Goal: Transaction & Acquisition: Purchase product/service

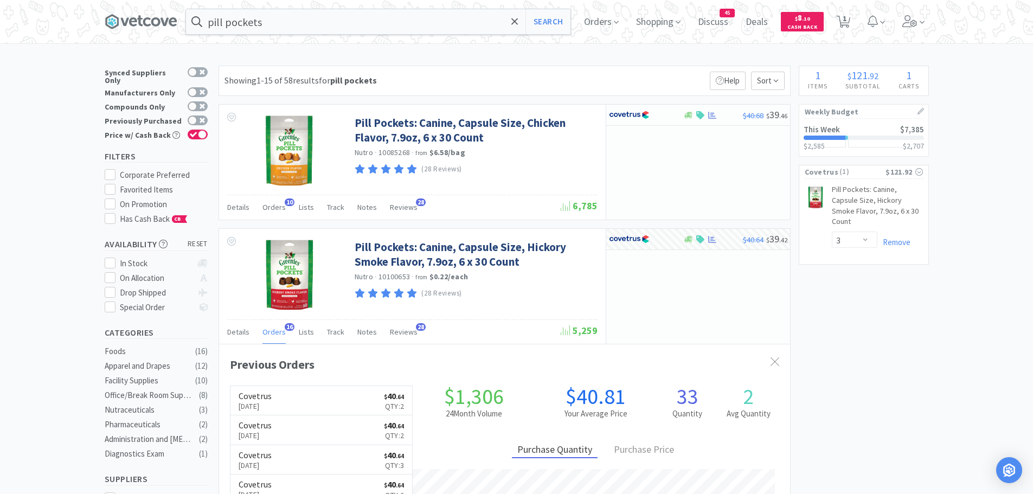
select select "3"
click at [308, 27] on input "pill pockets" at bounding box center [378, 21] width 384 height 25
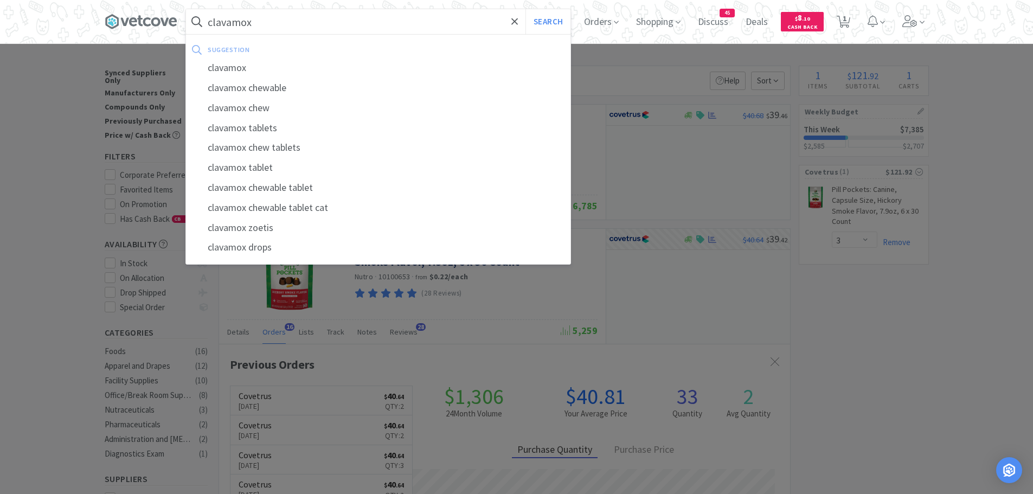
type input "clavamox"
click at [525, 9] on button "Search" at bounding box center [547, 21] width 45 height 25
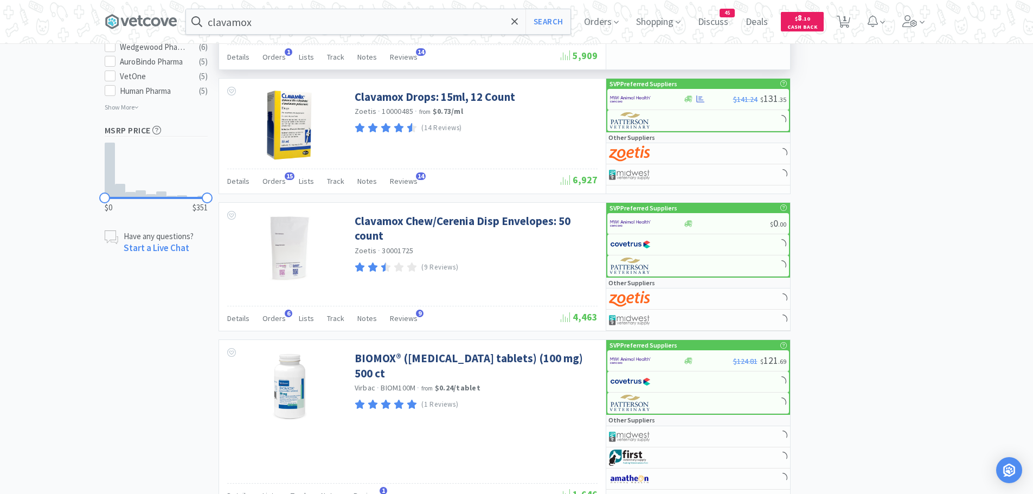
scroll to position [813, 0]
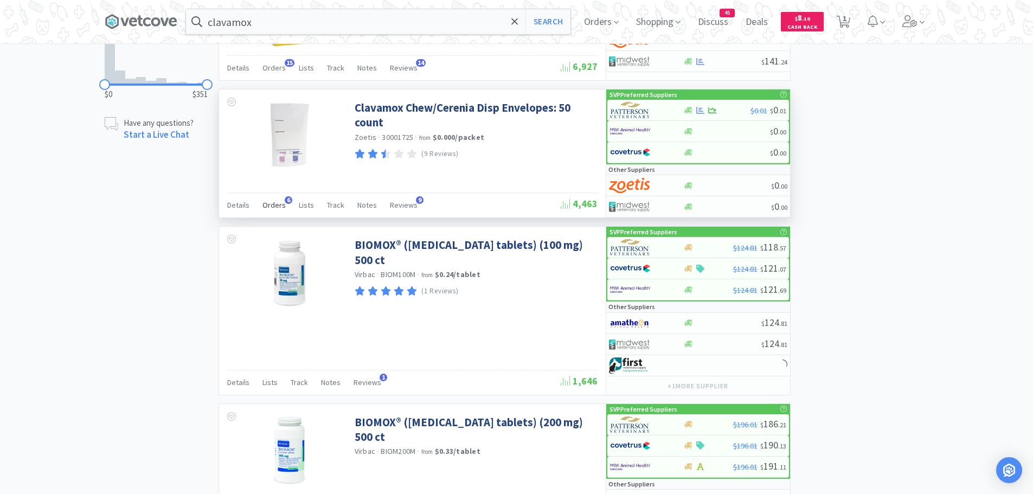
click at [272, 203] on span "Orders" at bounding box center [273, 205] width 23 height 10
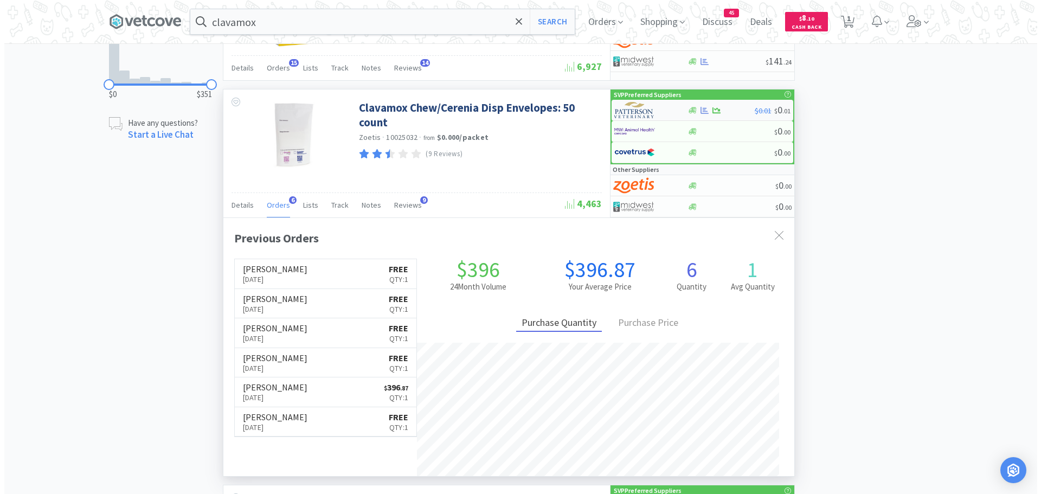
scroll to position [281, 571]
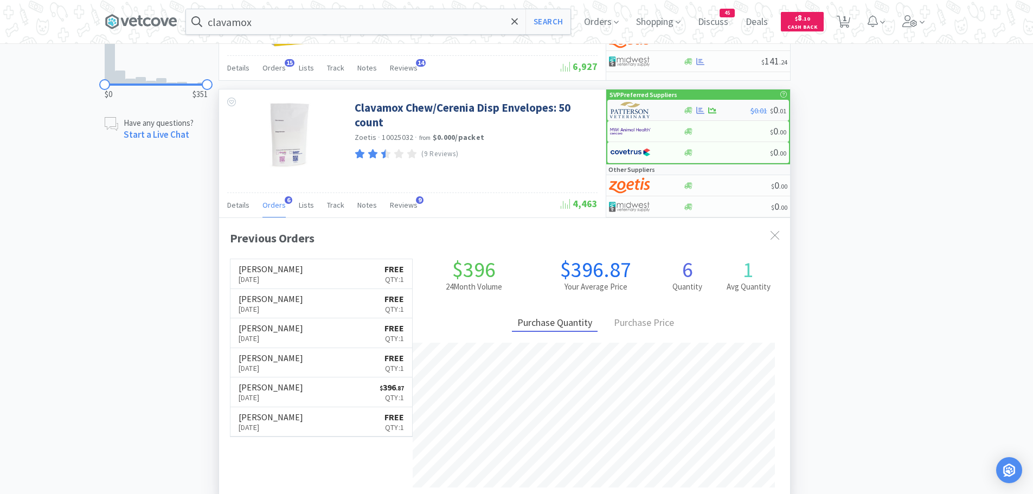
click at [634, 108] on img at bounding box center [630, 110] width 41 height 16
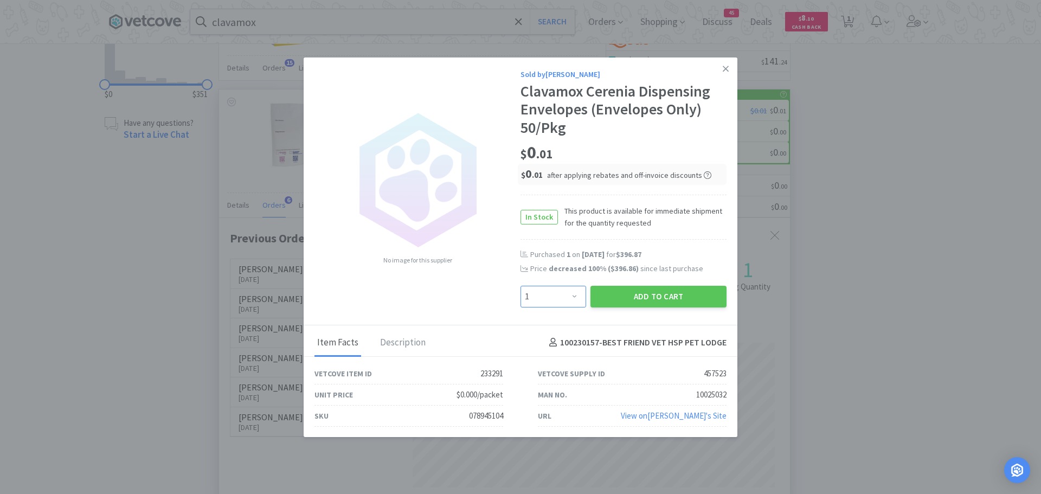
click at [569, 300] on select "Enter Quantity 1 2 3 4 5 6 7 8 9 10 11 12 13 14 15 16 17 18 19 20 Enter Quantity" at bounding box center [553, 297] width 66 height 22
select select "4"
click at [520, 286] on select "Enter Quantity 1 2 3 4 5 6 7 8 9 10 11 12 13 14 15 16 17 18 19 20 Enter Quantity" at bounding box center [553, 297] width 66 height 22
click at [599, 294] on button "Add to Cart" at bounding box center [658, 297] width 136 height 22
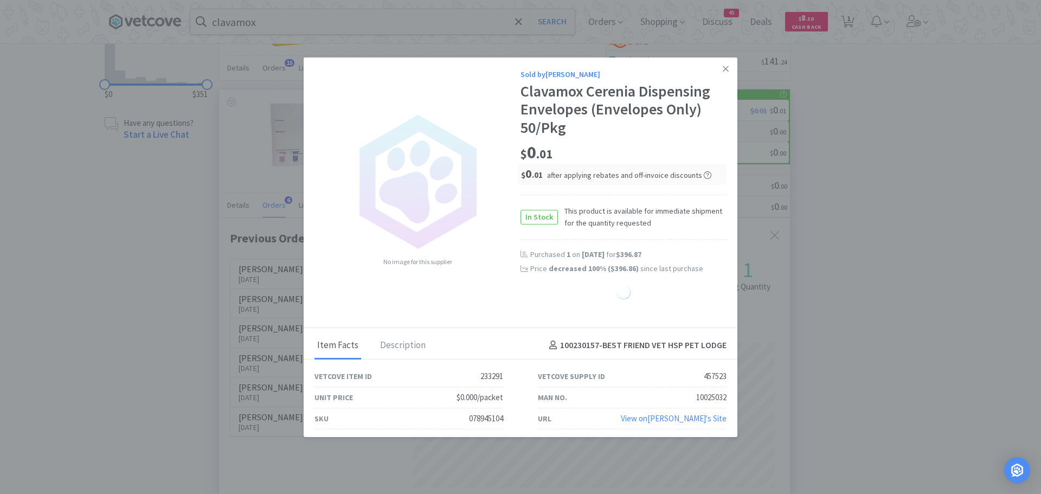
select select "4"
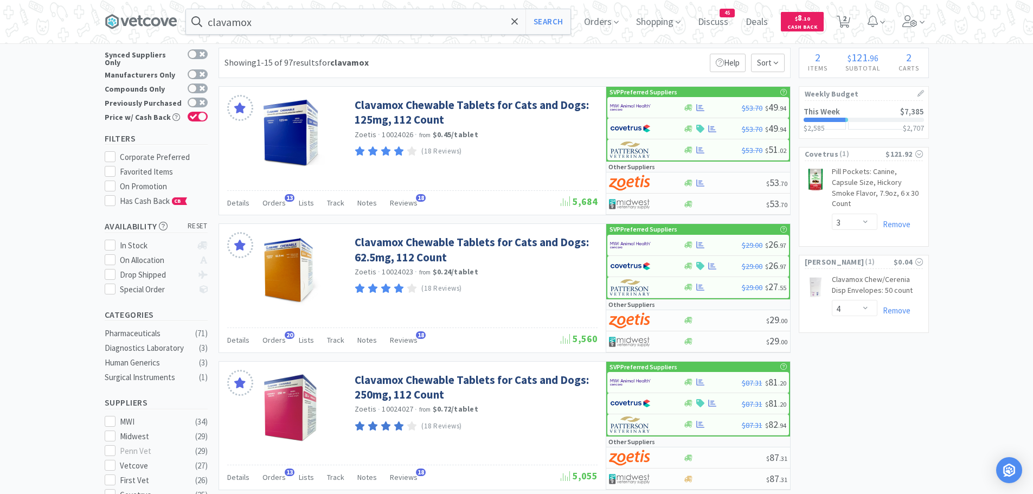
scroll to position [0, 0]
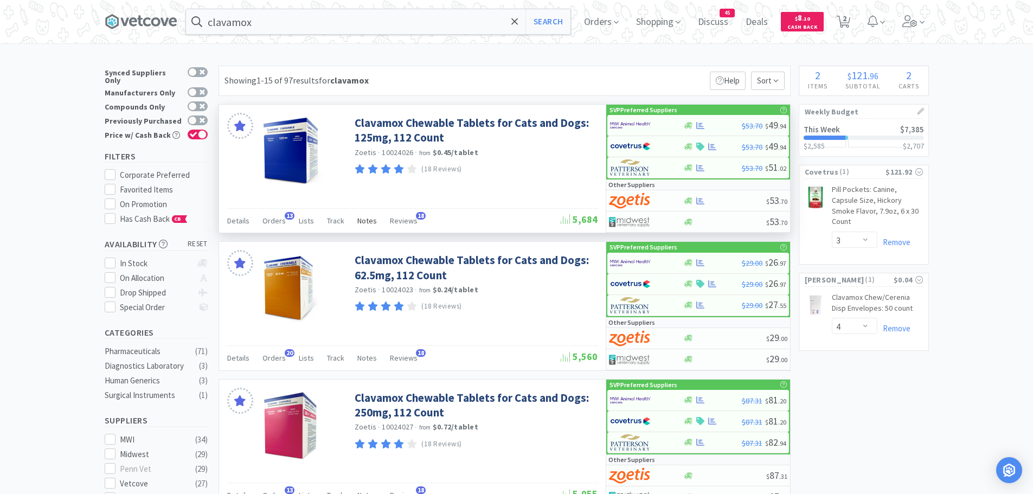
click at [366, 220] on span "Notes" at bounding box center [367, 221] width 20 height 10
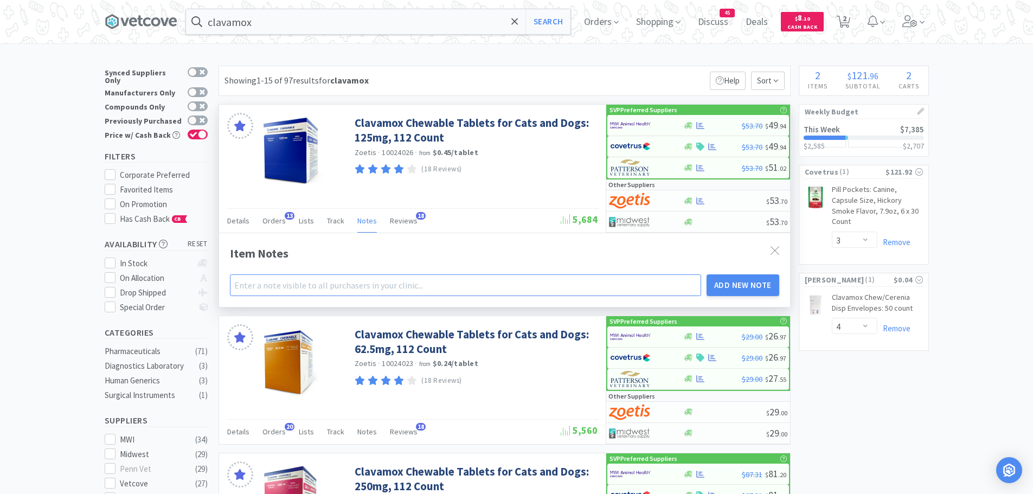
click at [287, 286] on input "text" at bounding box center [466, 285] width 472 height 22
type input "Bags are sold seperate now"
click at [721, 280] on button "Add New Note" at bounding box center [742, 285] width 73 height 22
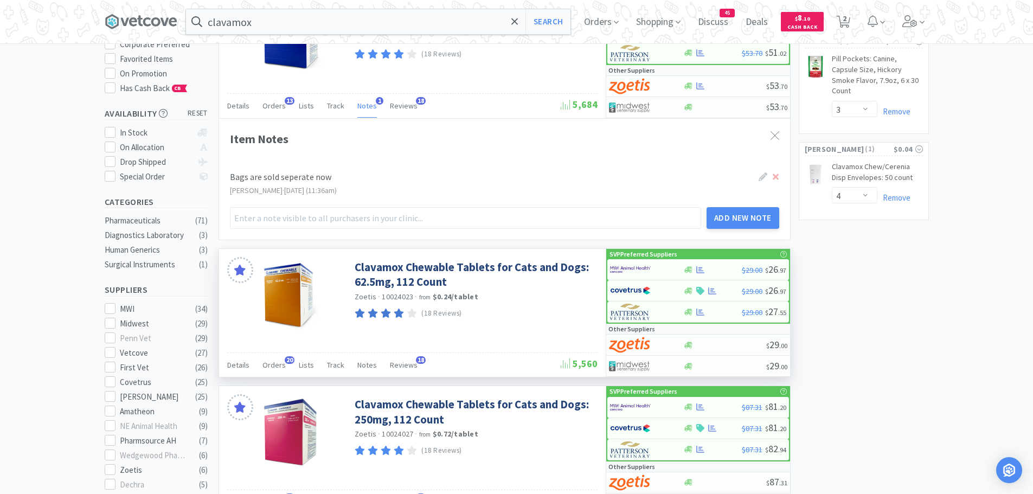
scroll to position [163, 0]
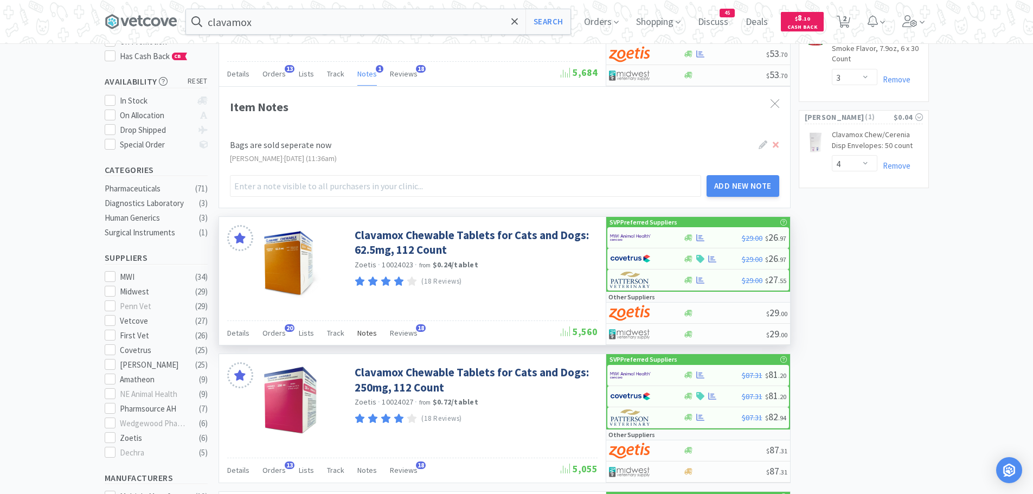
click at [365, 335] on span "Notes" at bounding box center [367, 333] width 20 height 10
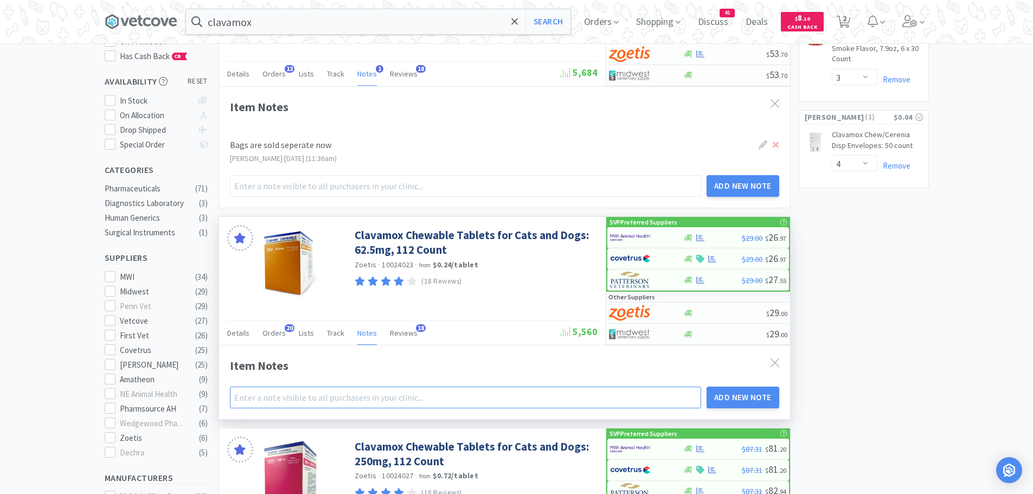
click at [268, 396] on input "text" at bounding box center [466, 397] width 472 height 22
type input "B"
type input "Ba"
type input "Bag"
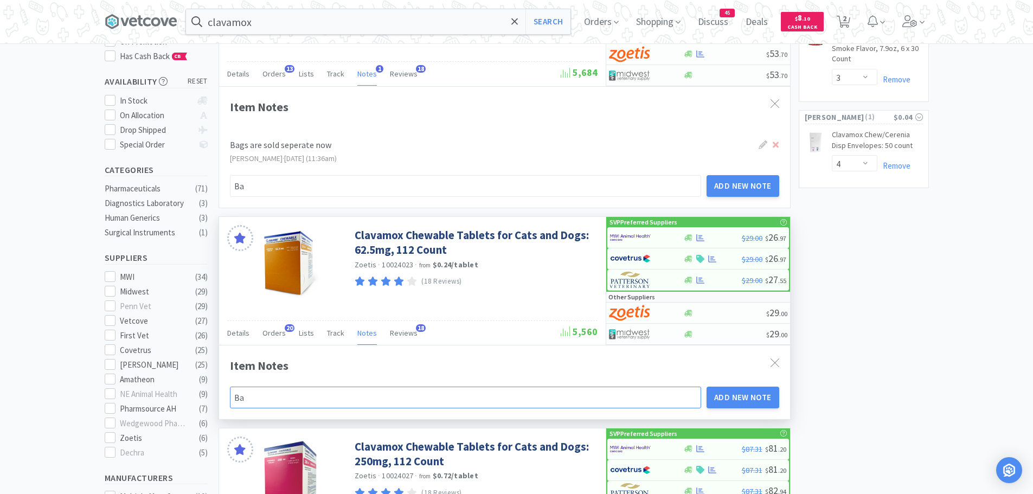
type input "Bag"
type input "Bags"
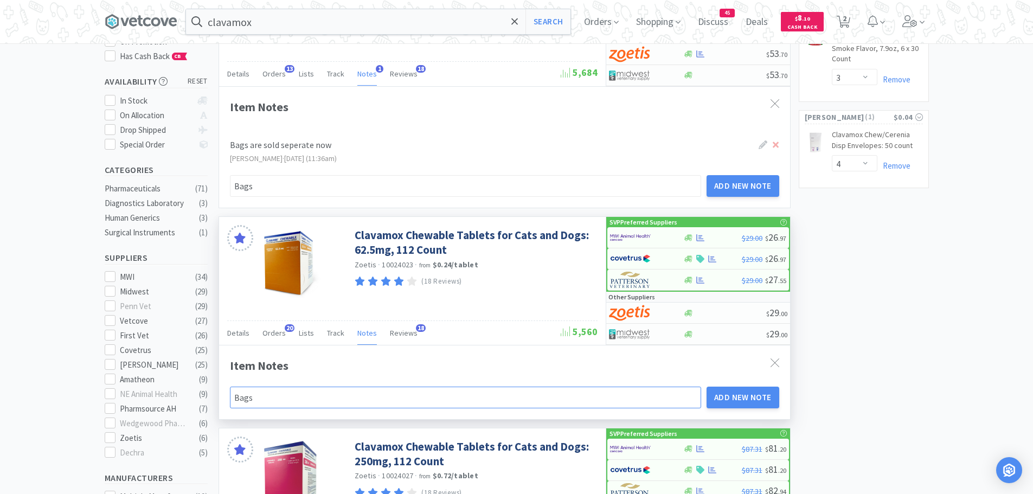
type input "Bags a"
type input "Bags ar"
type input "Bags are"
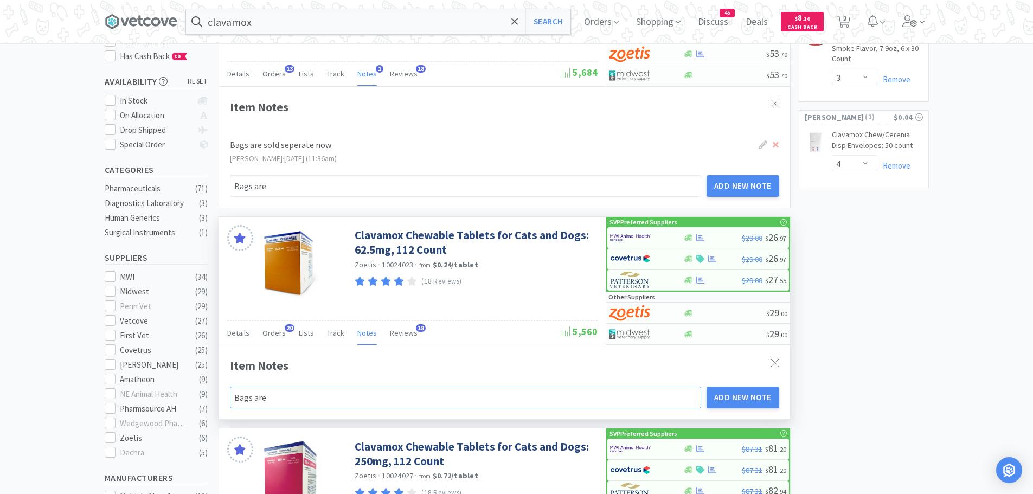
type input "Bags are"
type input "Bags are s"
type input "Bags are so"
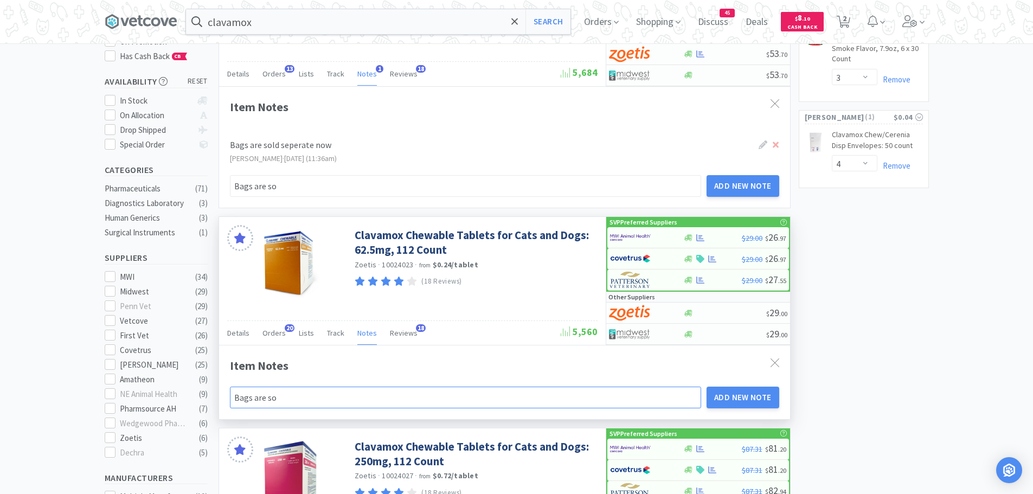
type input "Bags are sol"
type input "Bags are sold"
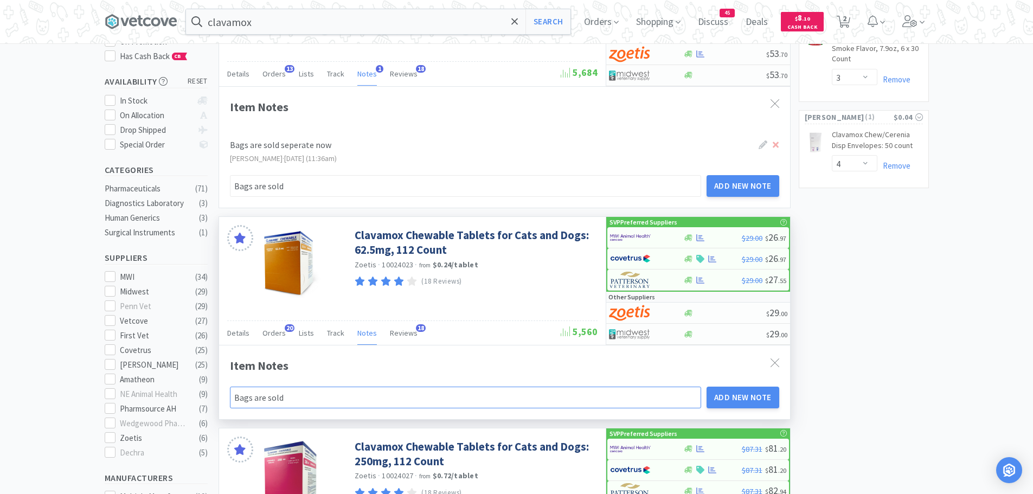
type input "Bags are sold"
type input "Bags are sold s"
type input "Bags are sold se"
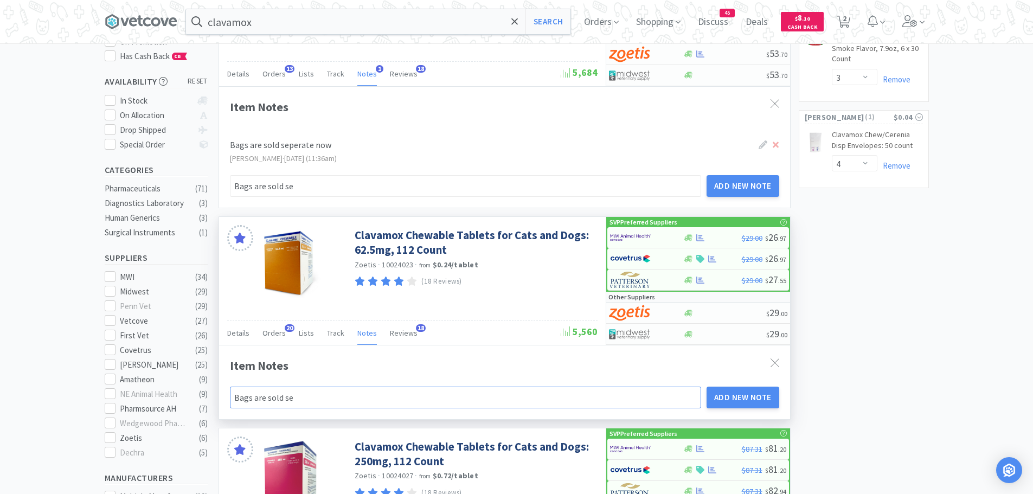
type input "Bags are sold sep"
type input "Bags are sold [PERSON_NAME]"
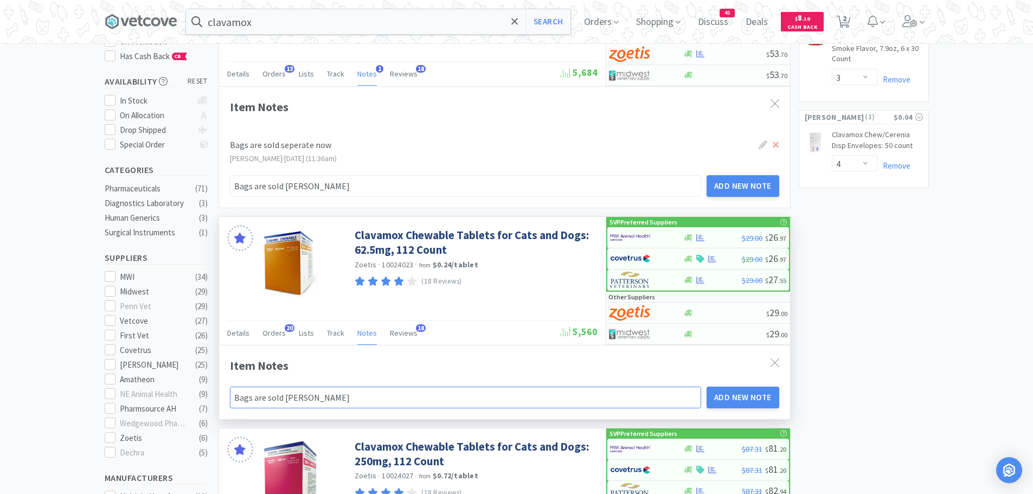
type input "Bags are sold [PERSON_NAME]"
type input "Bags are sold sepera"
type input "Bags are sold seperat"
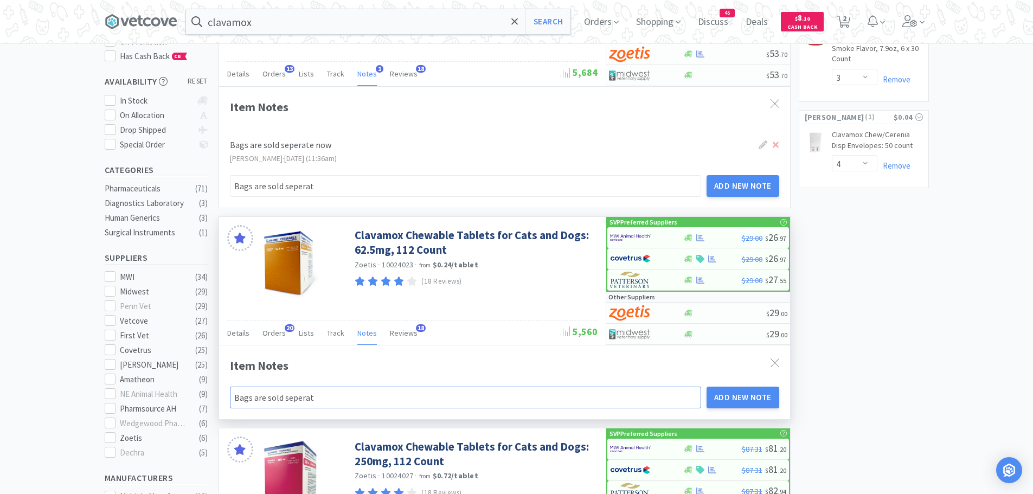
type input "Bags are sold seperate"
type input "Bags are sold seperate n"
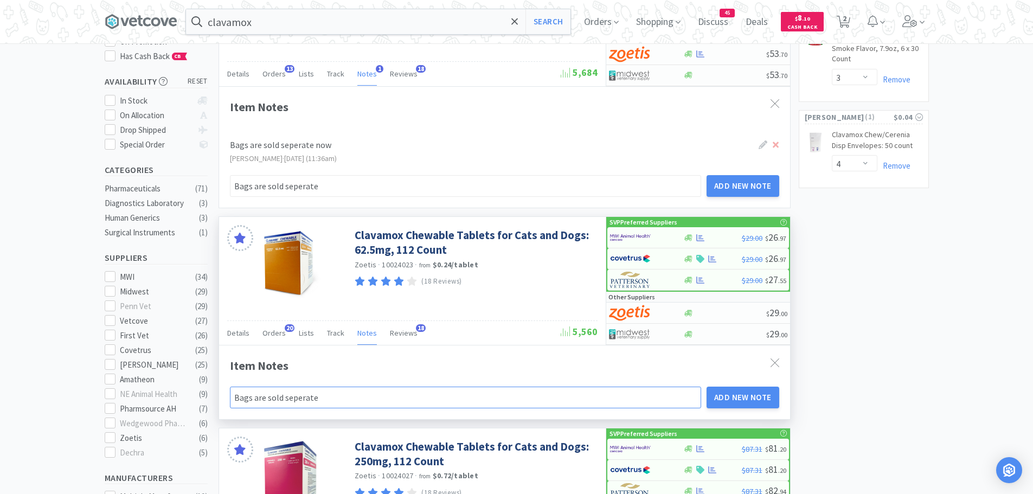
type input "Bags are sold seperate n"
type input "Bags are sold seperate no"
type input "Bags are sold seperate now"
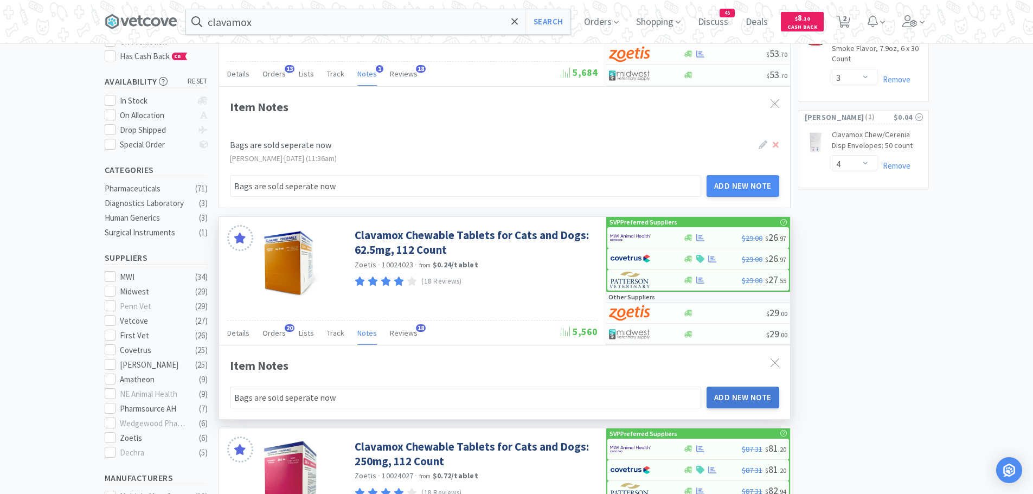
click at [730, 397] on button "Add New Note" at bounding box center [742, 397] width 73 height 22
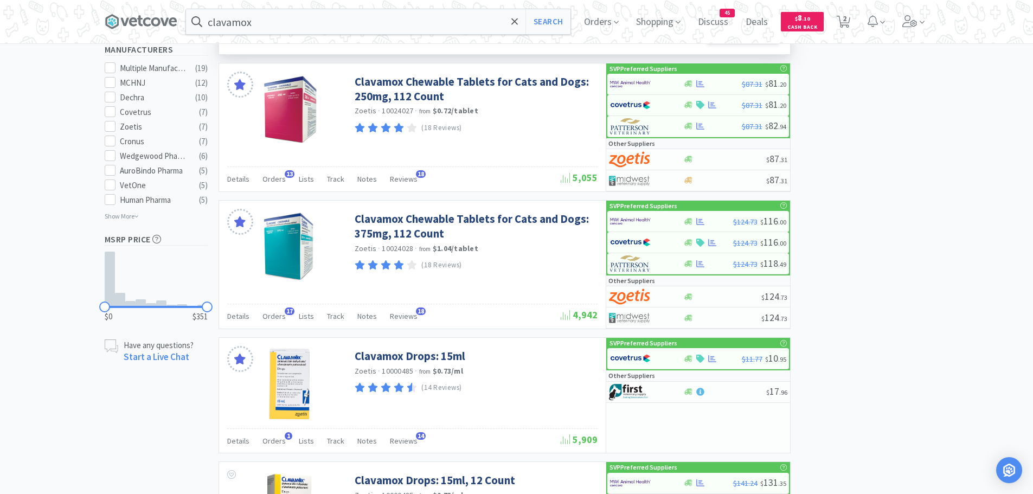
scroll to position [596, 0]
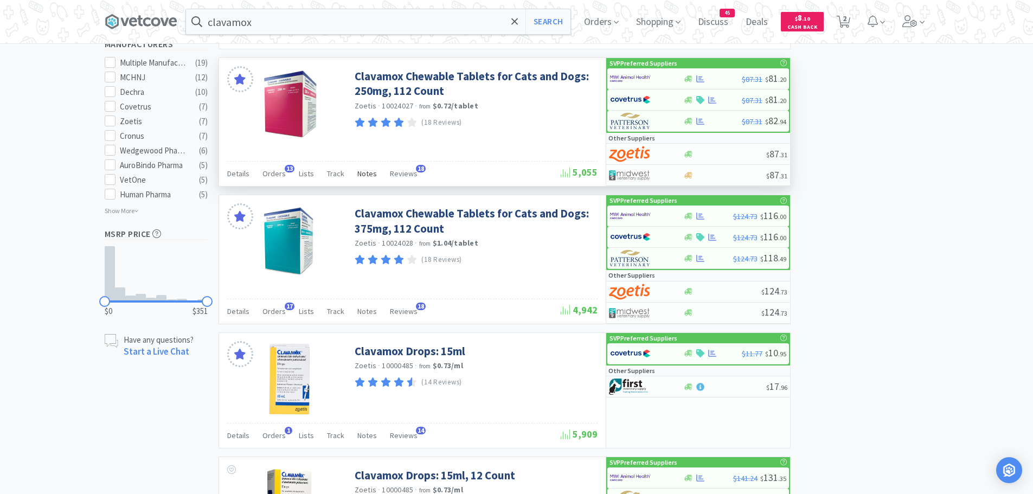
click at [371, 175] on span "Notes" at bounding box center [367, 174] width 20 height 10
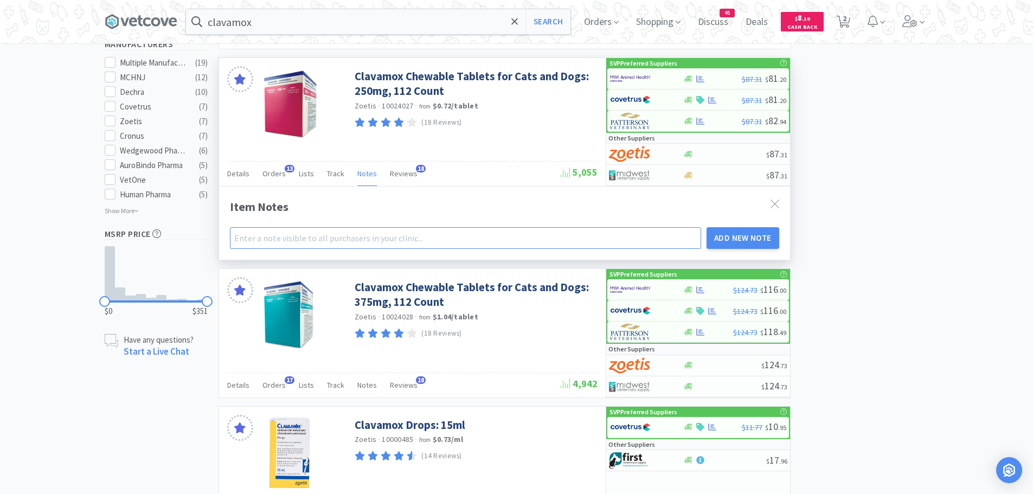
click at [286, 238] on input "text" at bounding box center [466, 238] width 472 height 22
type input "B"
type input "Ba"
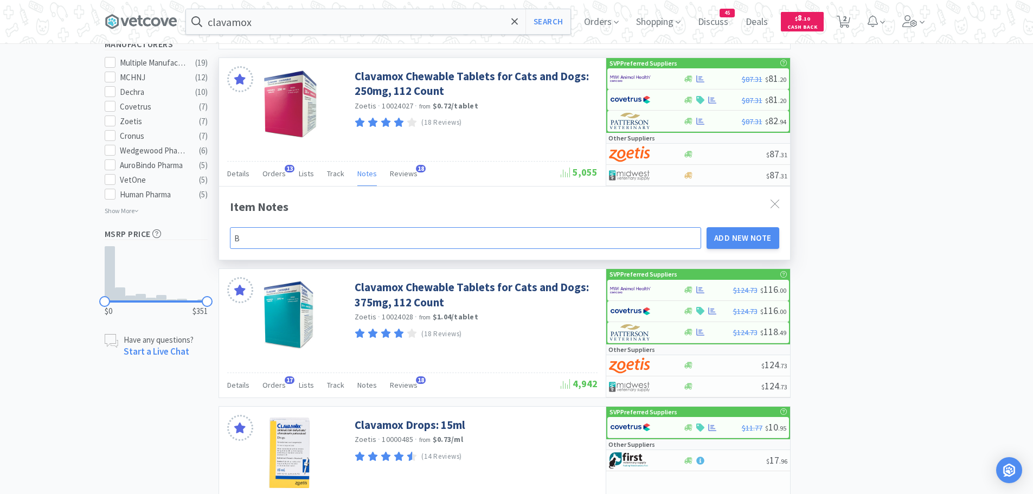
type input "Ba"
type input "Bag"
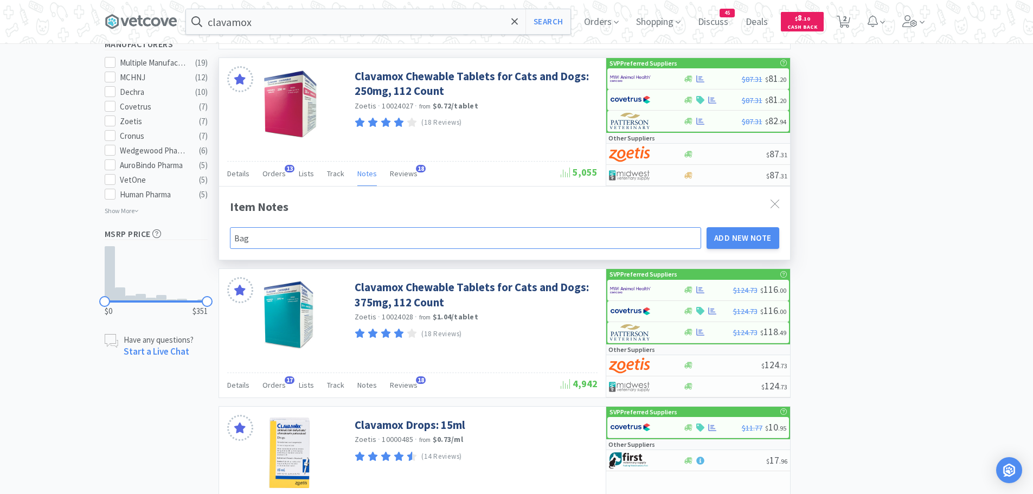
type input "Bags"
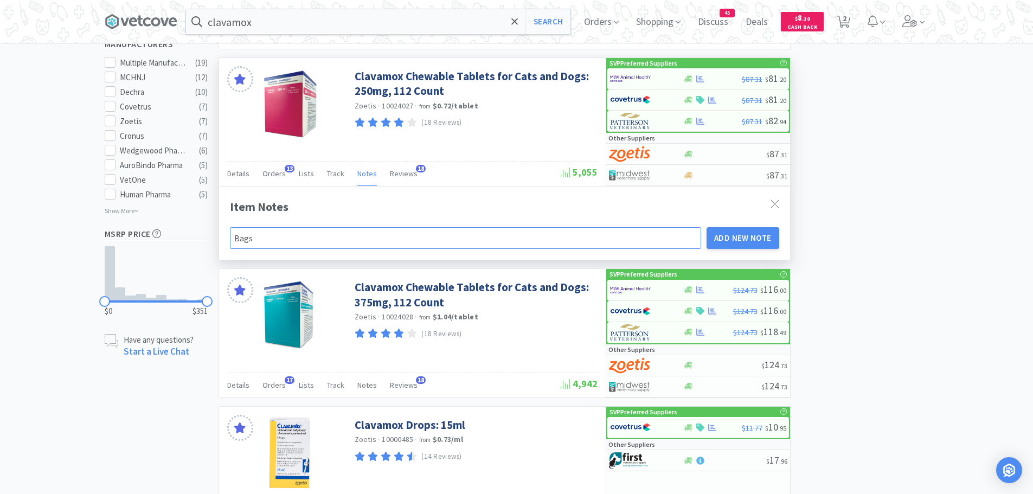
type input "Bags"
type input "Bags a"
type input "Bags ar"
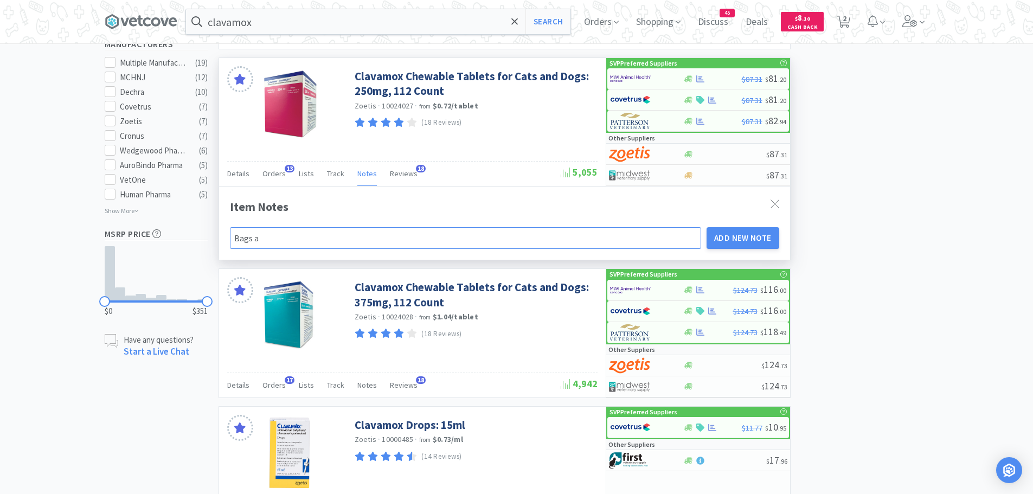
type input "Bags ar"
type input "Bags are"
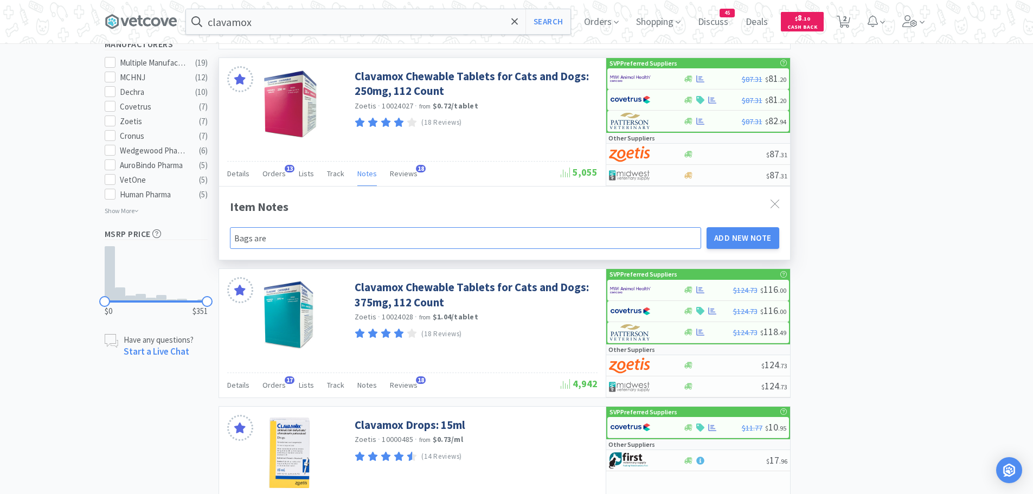
type input "Bags are"
type input "Bags are s"
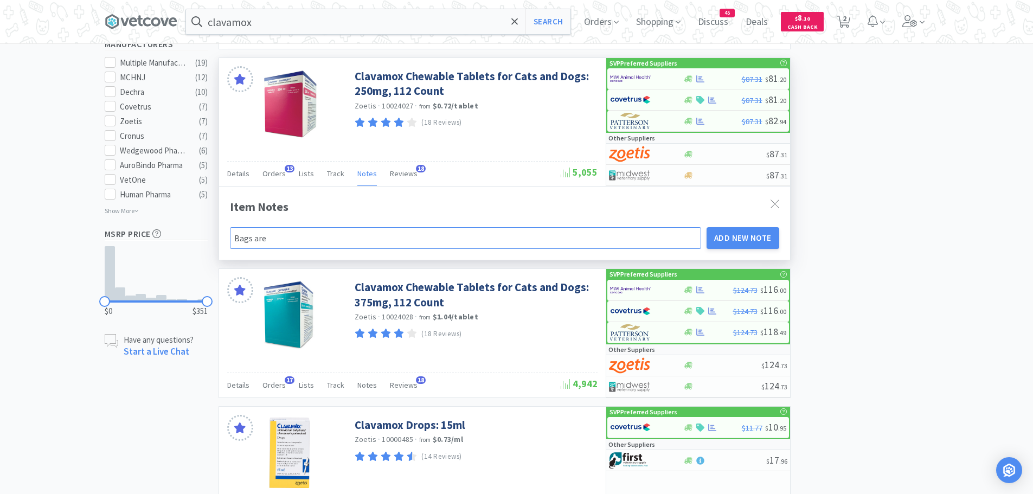
type input "Bags are s"
type input "Bags are so"
type input "Bags are sol"
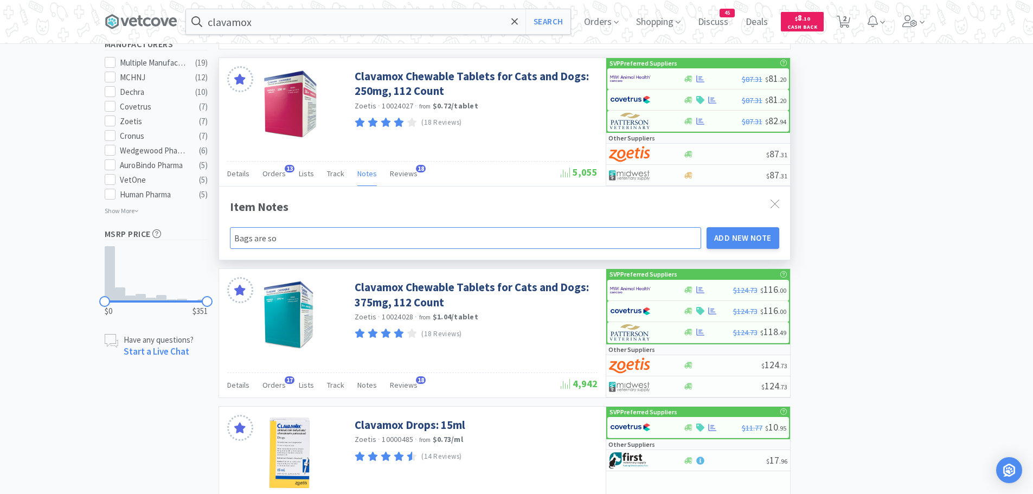
type input "Bags are sol"
type input "Bags are sold"
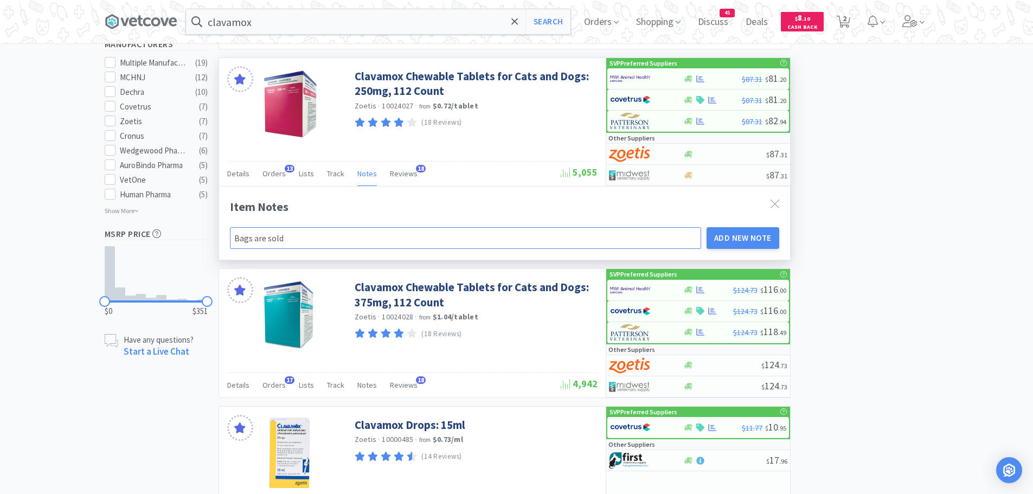
type input "Bags are sold"
type input "Bags are sold s"
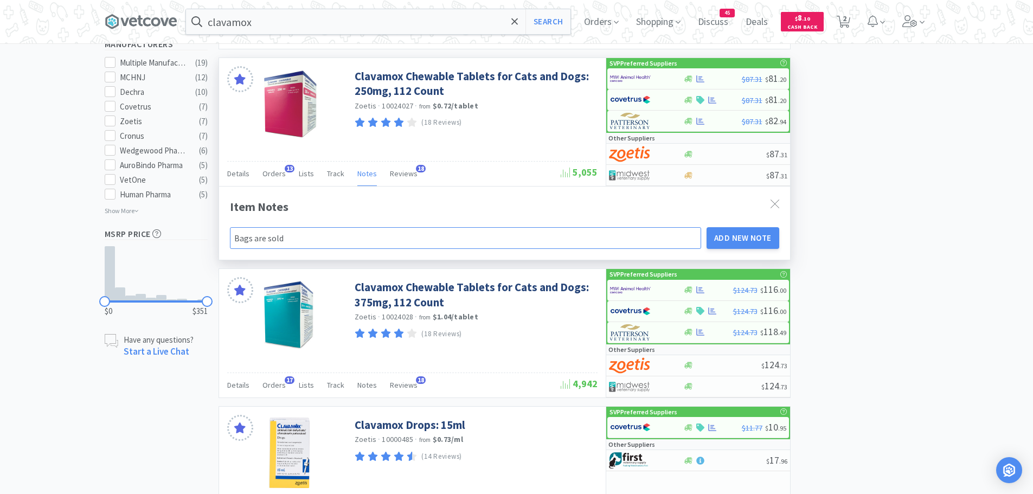
type input "Bags are sold s"
type input "Bags are sold se"
type input "Bags are sold sep"
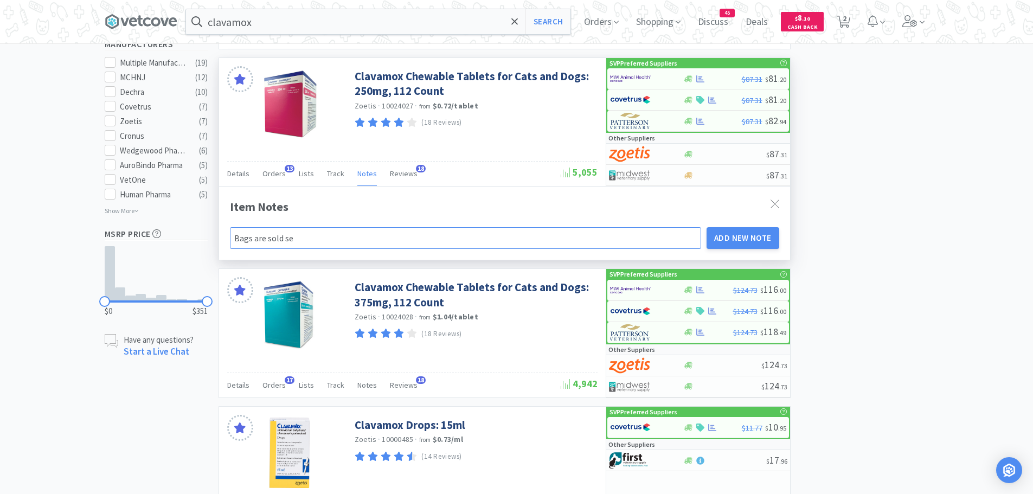
type input "Bags are sold sep"
type input "Bags are sold [PERSON_NAME]"
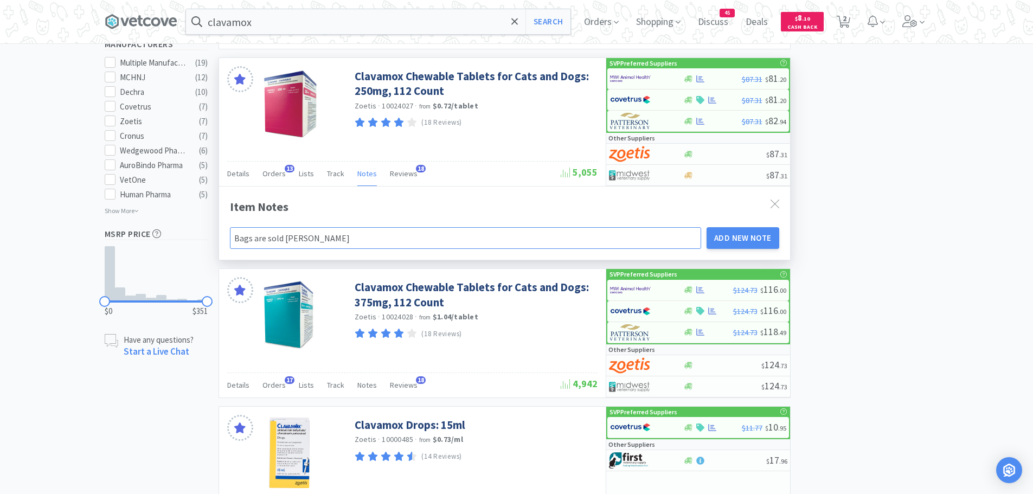
type input "Bags are sold [PERSON_NAME]"
type input "Bags are sold sepera"
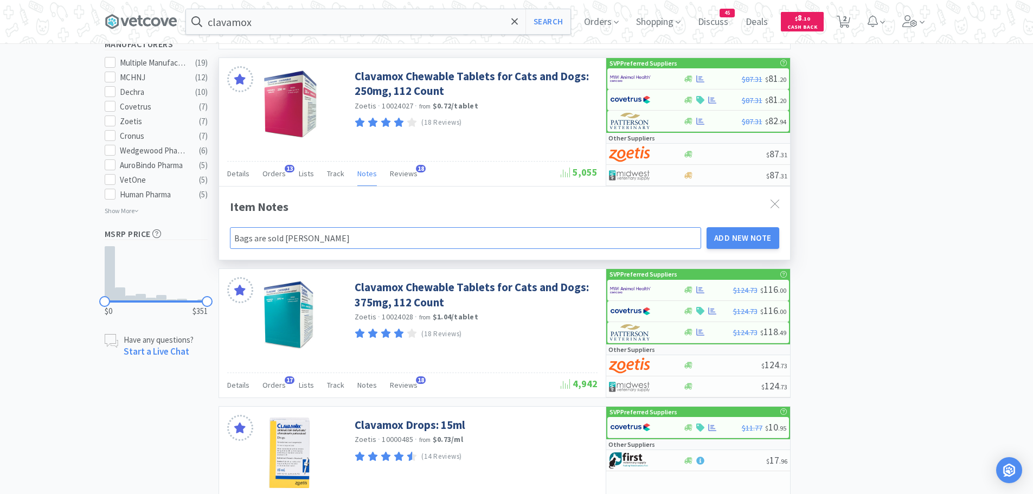
type input "Bags are sold sepera"
type input "Bags are sold seperat"
type input "Bags are sold seperate"
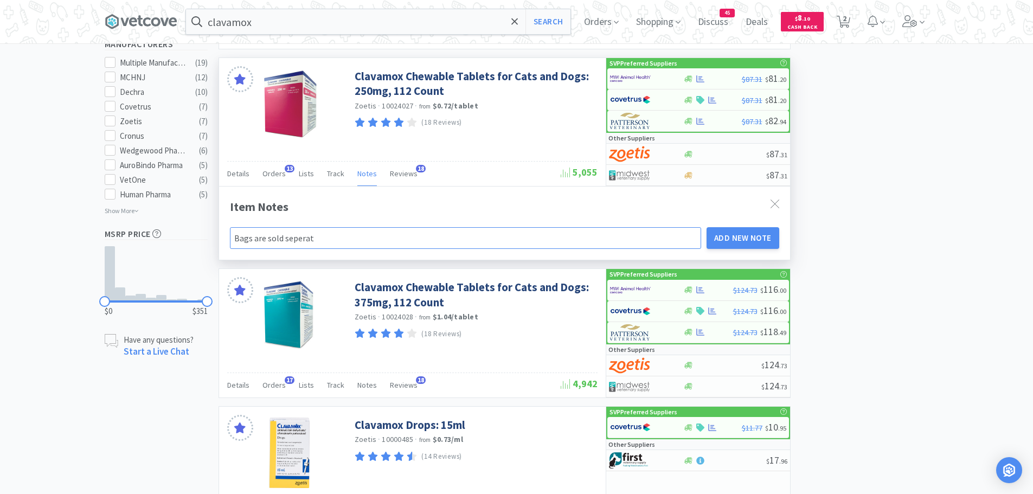
type input "Bags are sold seperate"
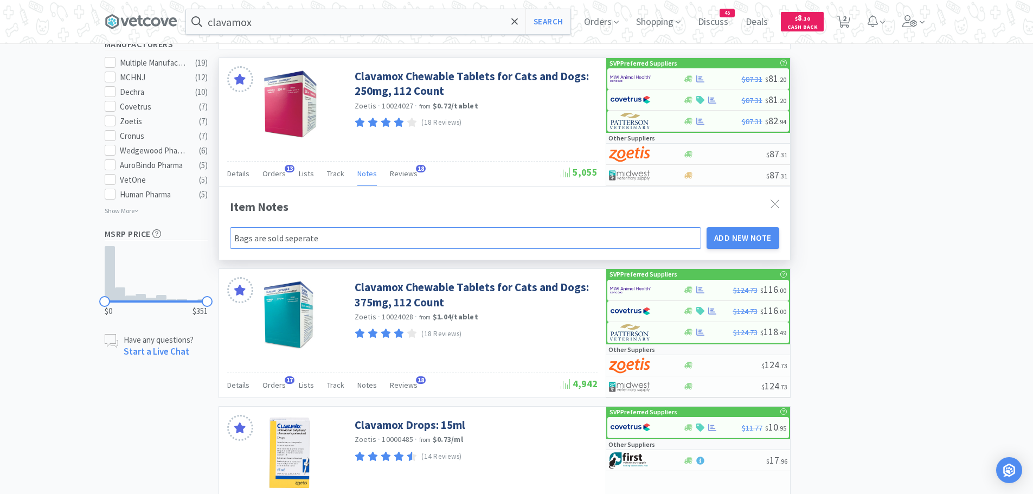
type input "Bags are sold seperate n"
type input "Bags are sold seperate no"
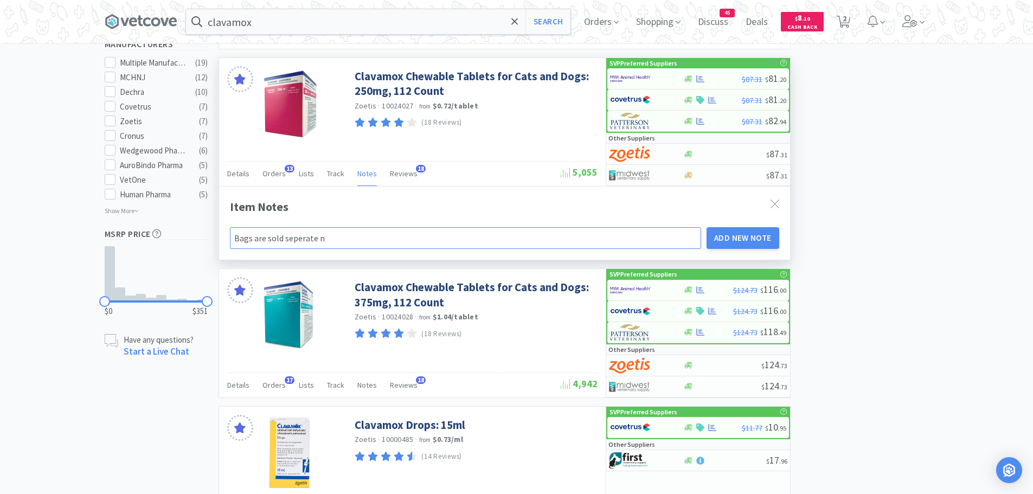
type input "Bags are sold seperate no"
type input "Bags are sold seperate now"
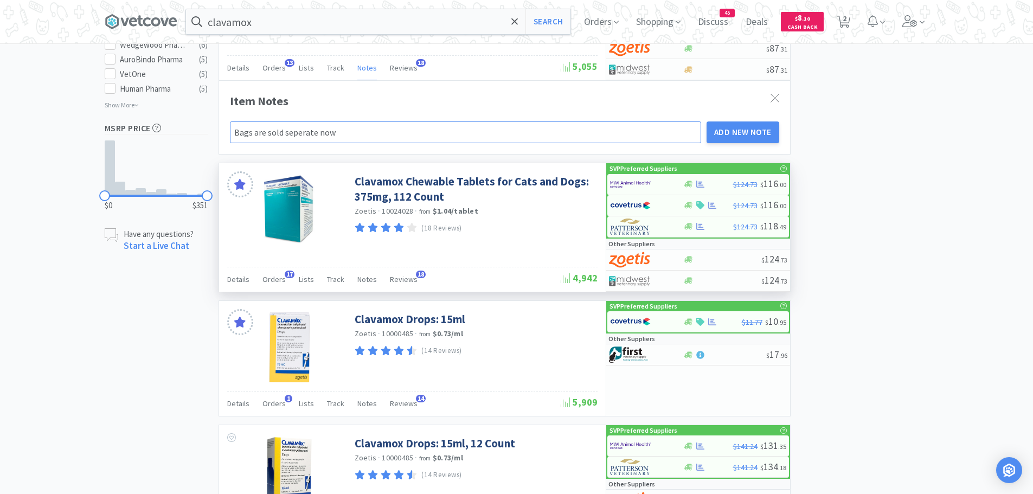
scroll to position [705, 0]
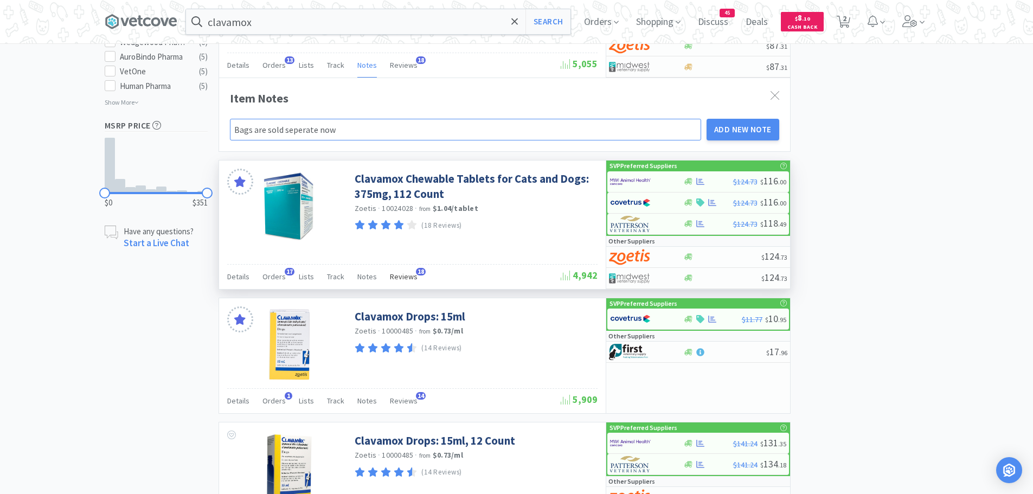
type input "Bags are sold seperate now"
click at [403, 278] on span "Reviews" at bounding box center [404, 277] width 28 height 10
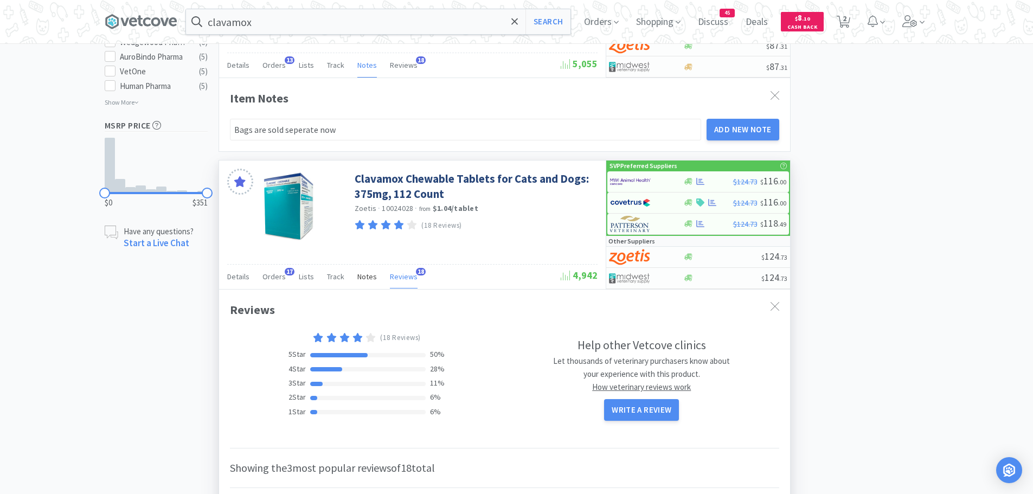
click at [357, 276] on span "Notes" at bounding box center [367, 277] width 20 height 10
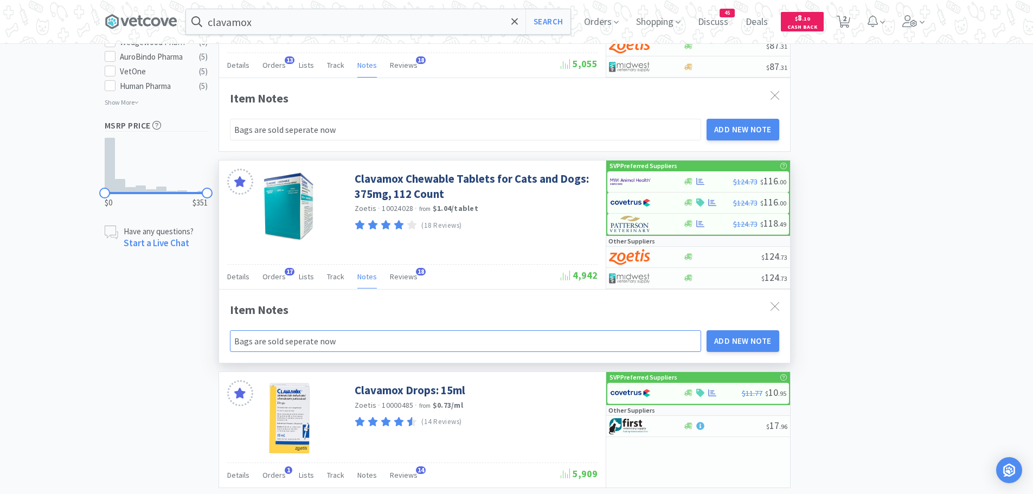
click at [284, 340] on input "Bags are sold seperate now" at bounding box center [466, 341] width 472 height 22
click at [729, 342] on button "Add New Note" at bounding box center [742, 341] width 73 height 22
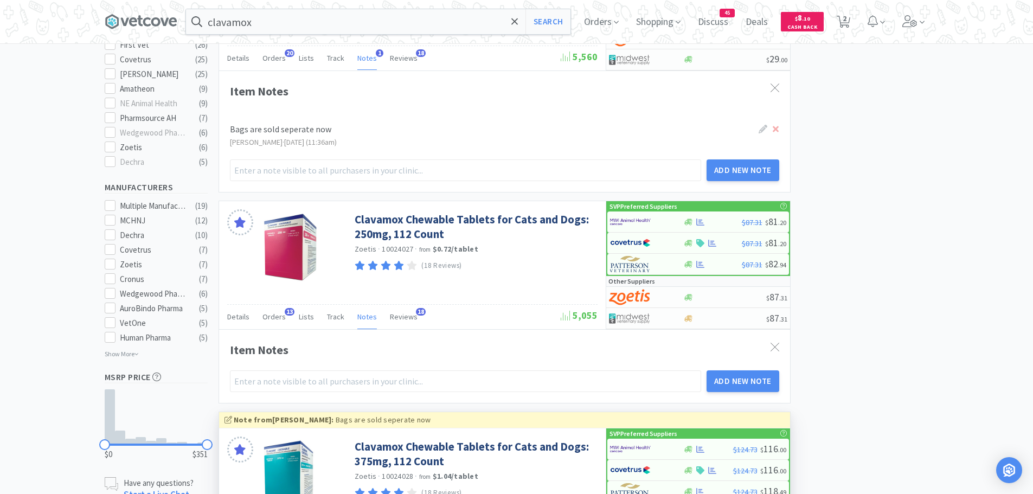
scroll to position [434, 0]
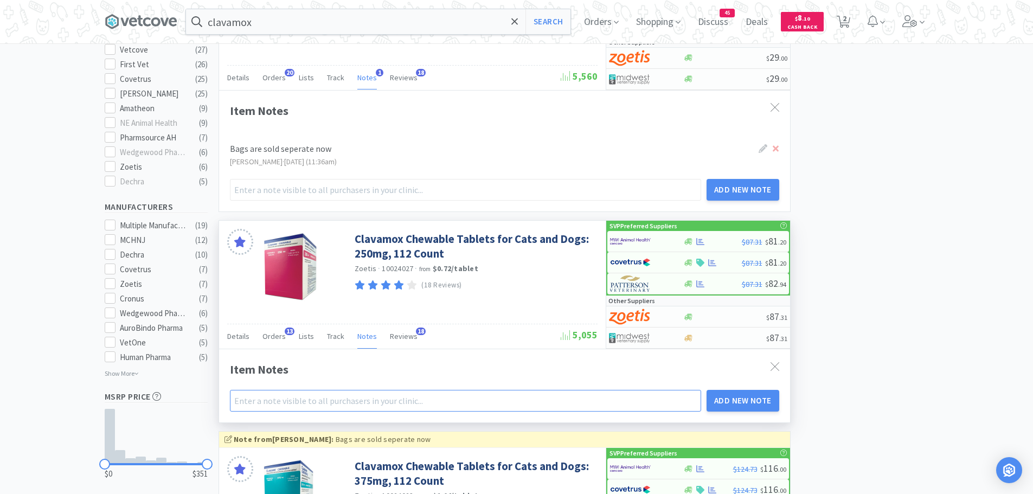
click at [378, 397] on input "text" at bounding box center [466, 401] width 472 height 22
type input "B"
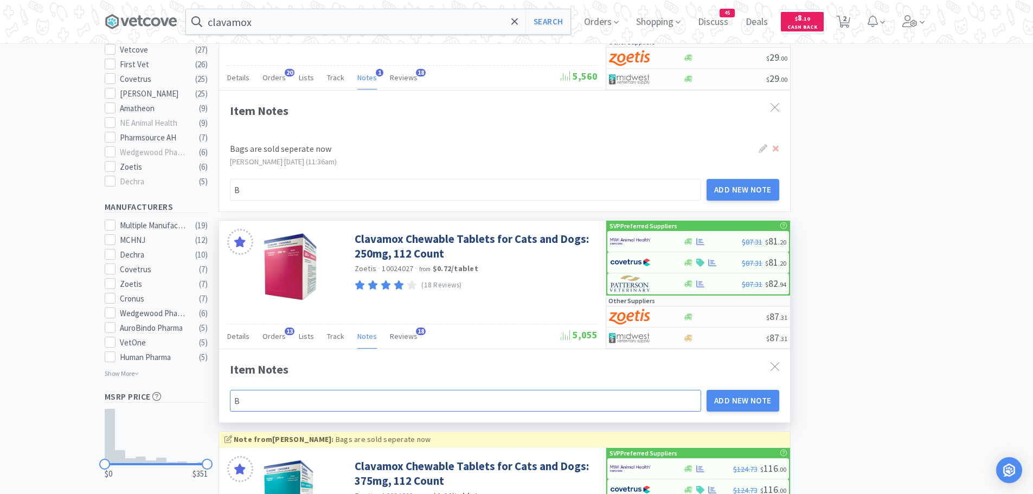
type input "Ba"
type input "Bag"
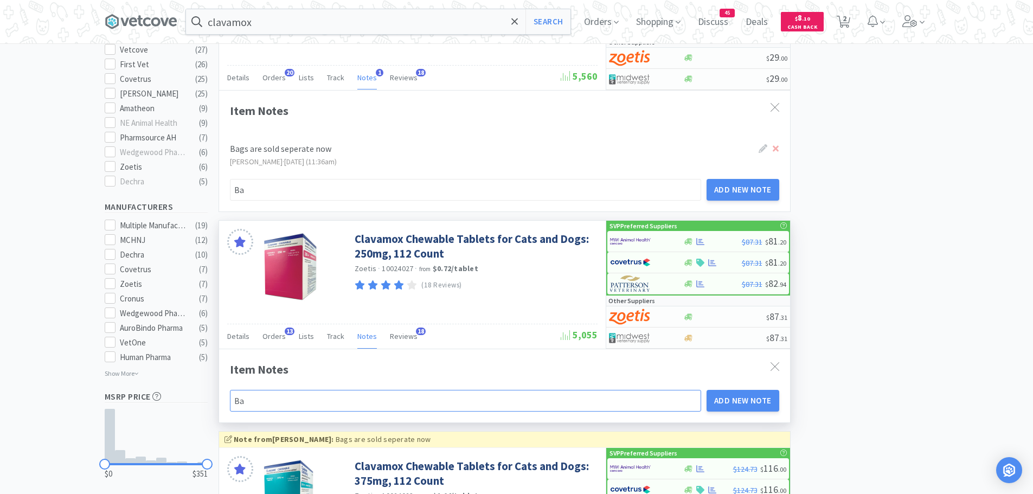
type input "Bag"
type input "Bags"
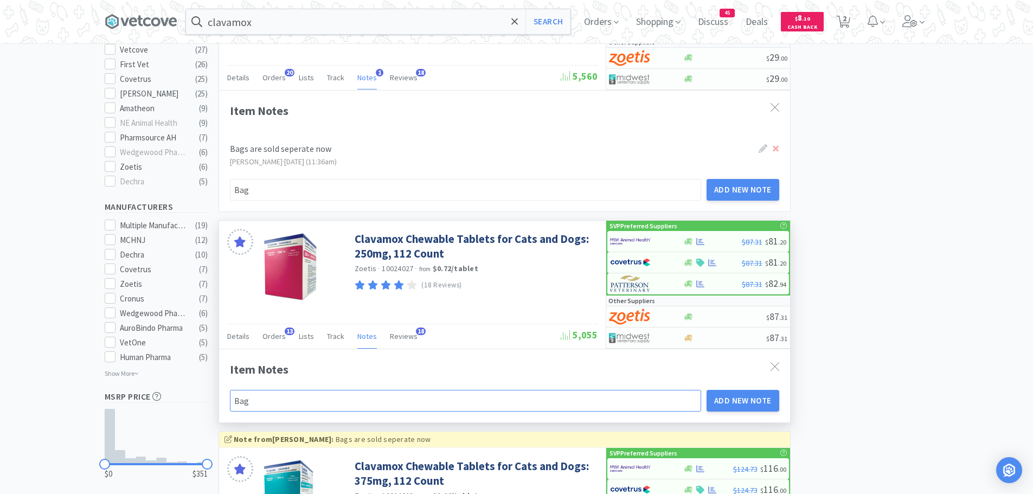
type input "Bags"
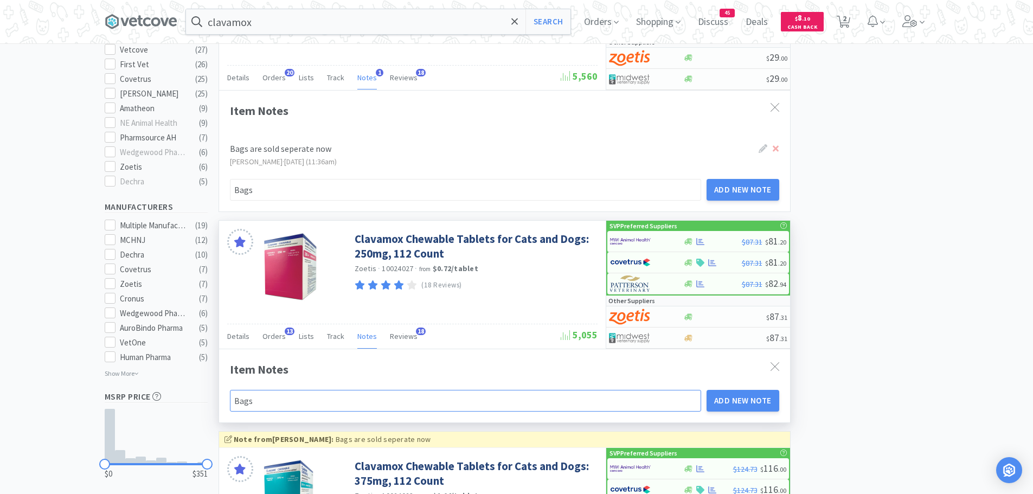
type input "Bags"
type input "Bags a"
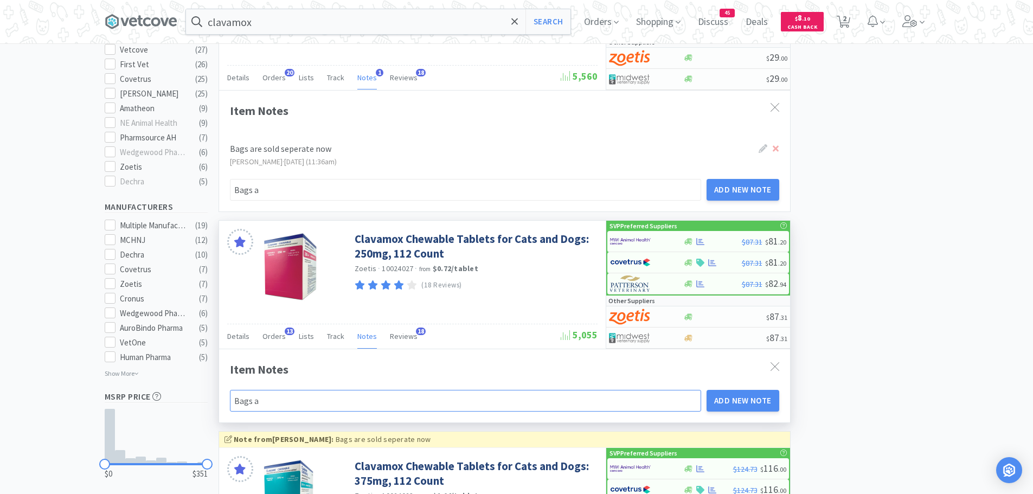
type input "Bags ar"
type input "Bags are"
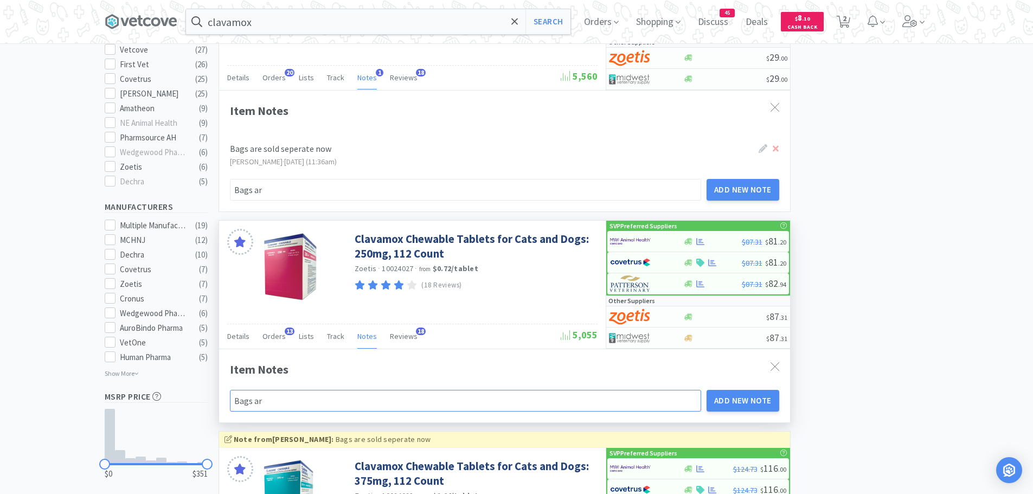
type input "Bags are"
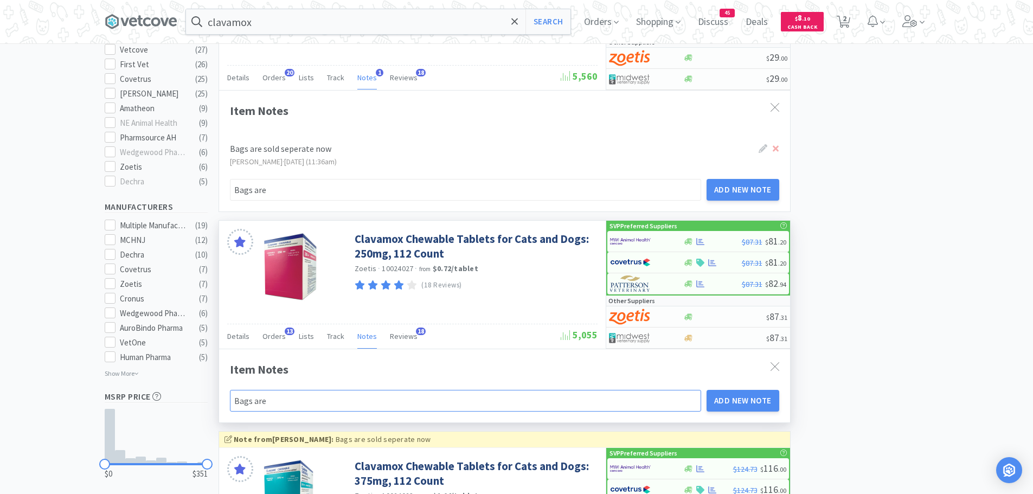
type input "Bags are"
type input "Bags are s"
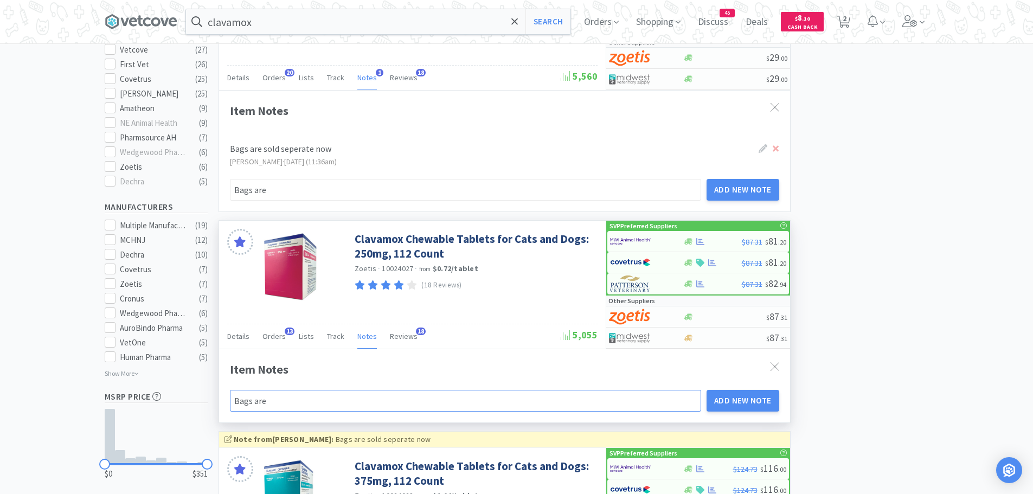
type input "Bags are s"
type input "Bags are so"
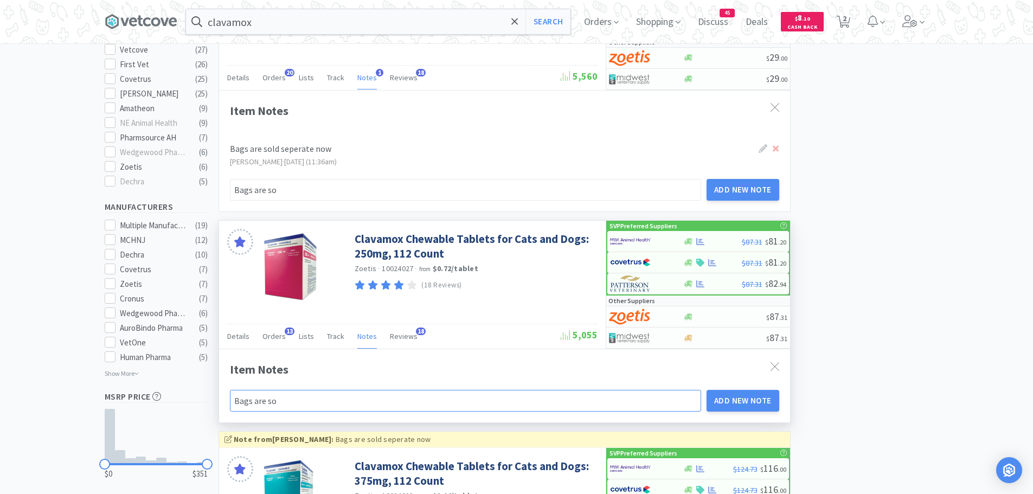
type input "Bags are sol"
type input "Bags are sold"
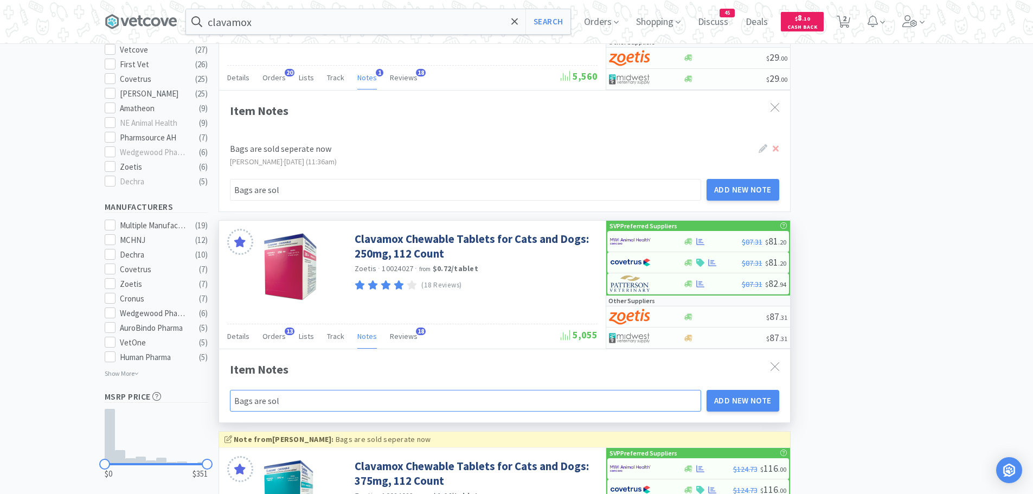
type input "Bags are sold"
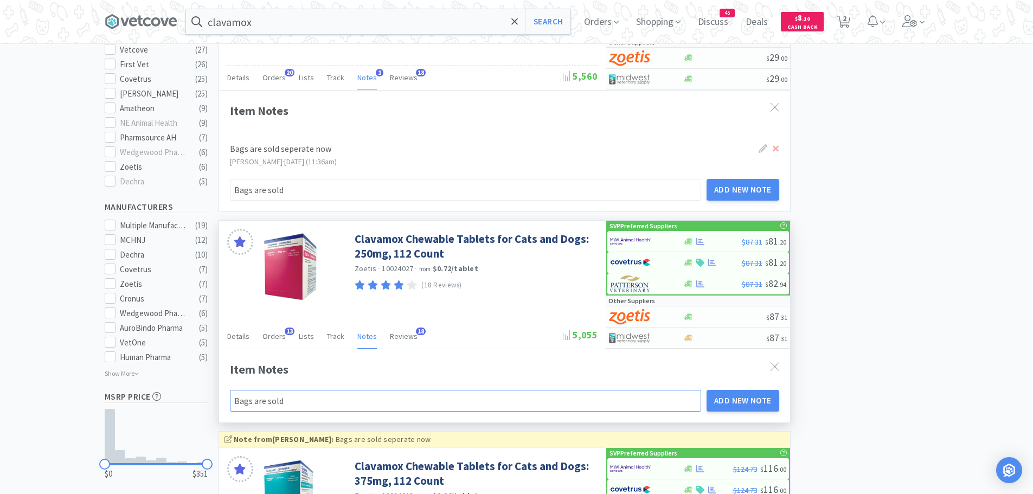
type input "Bags are sold"
type input "Bags are sold s"
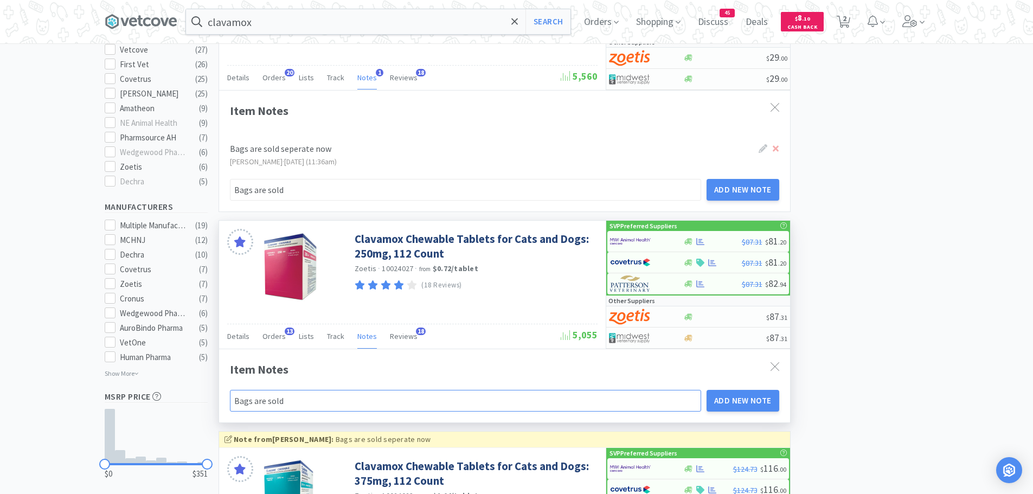
type input "Bags are sold s"
type input "Bags are sold se"
click at [724, 394] on button "Add New Note" at bounding box center [742, 401] width 73 height 22
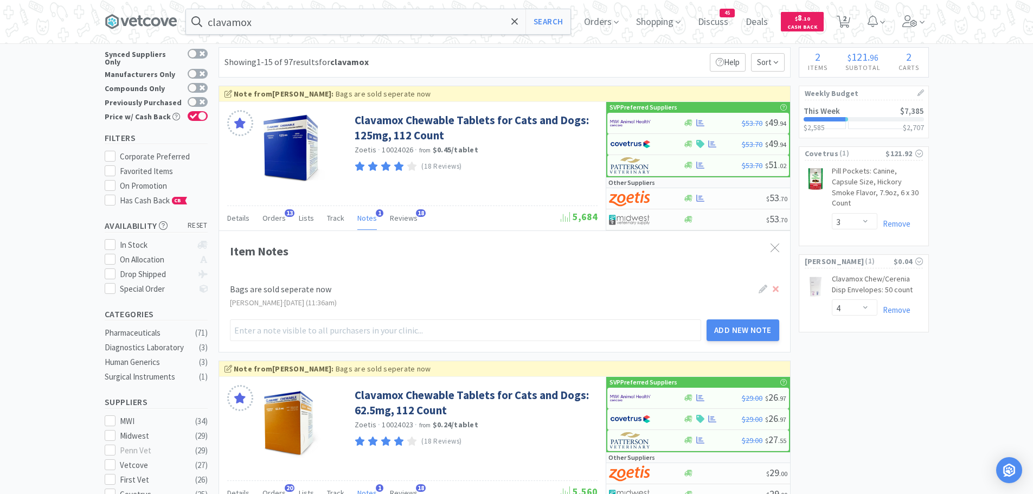
scroll to position [0, 0]
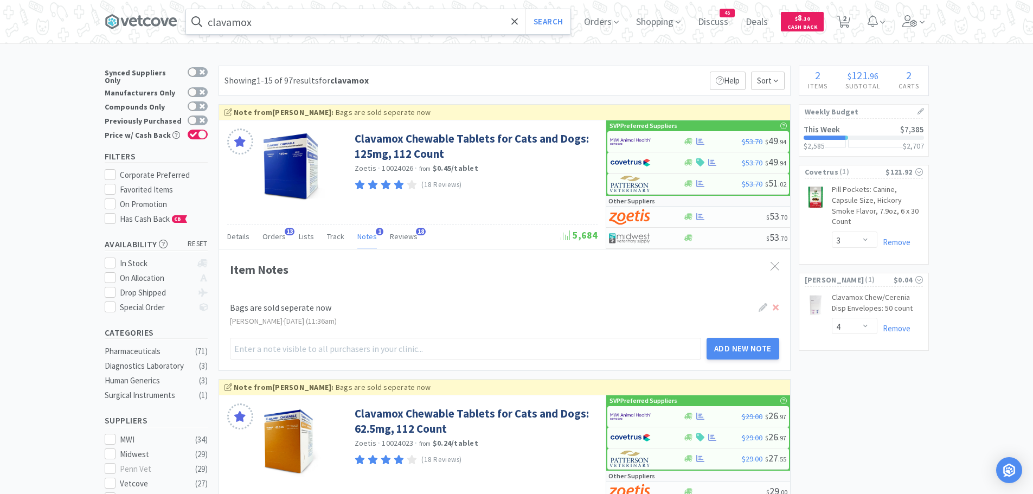
click at [313, 28] on input "clavamox" at bounding box center [378, 21] width 384 height 25
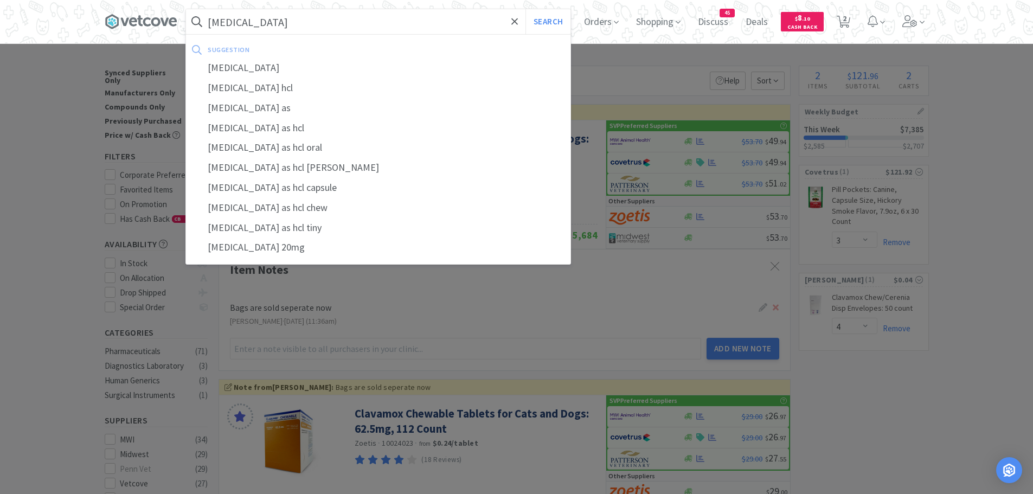
click at [525, 9] on button "Search" at bounding box center [547, 21] width 45 height 25
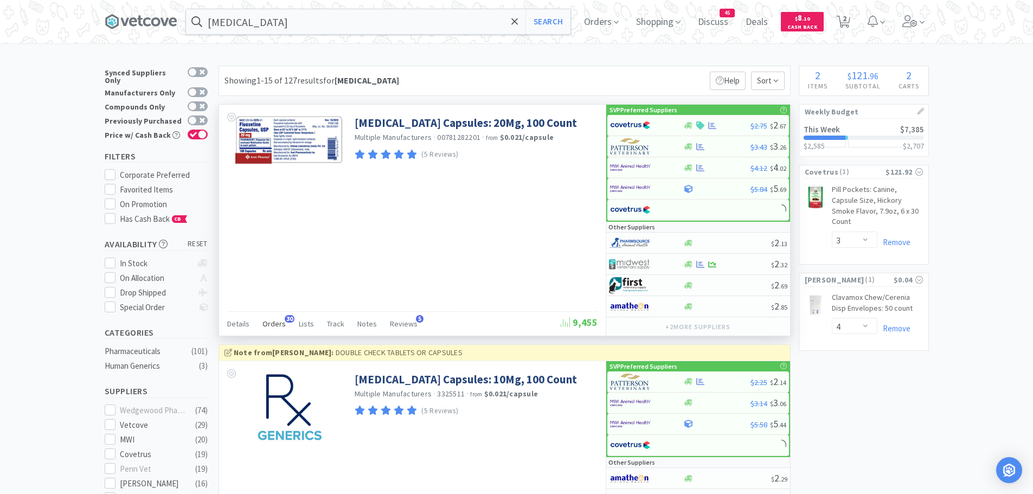
click at [267, 323] on span "Orders" at bounding box center [273, 324] width 23 height 10
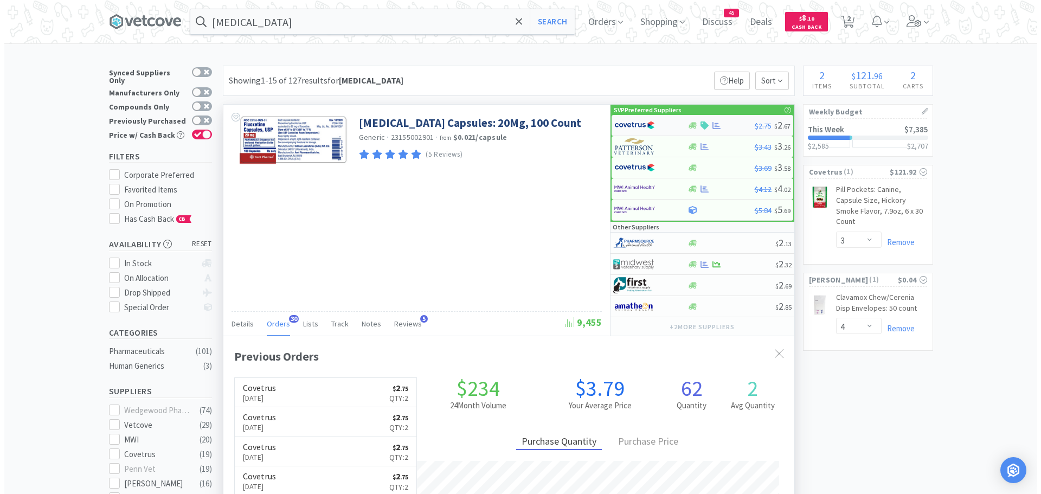
scroll to position [291, 571]
click at [650, 126] on div at bounding box center [640, 125] width 60 height 18
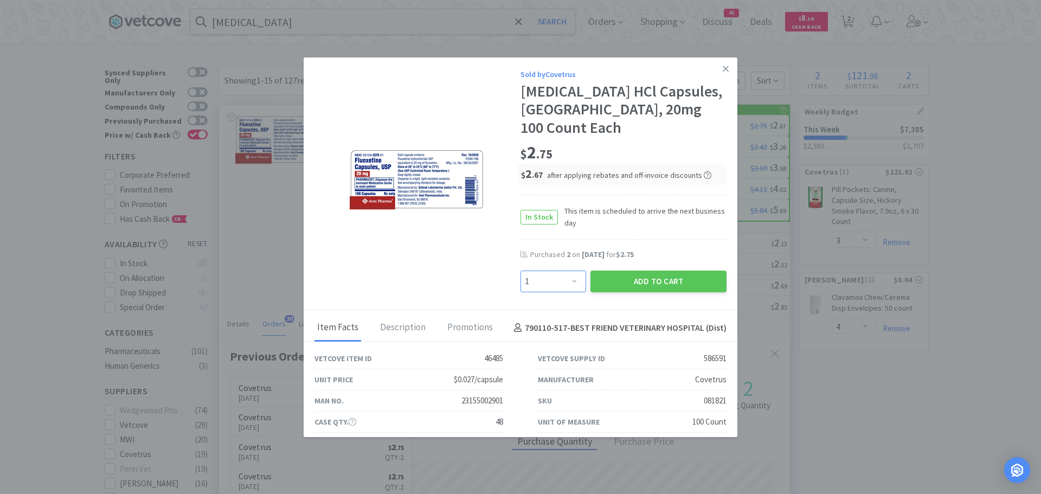
click at [553, 270] on select "Enter Quantity 1 2 3 4 5 6 7 8 9 10 11 12 13 14 15 16 17 18 19 20 Enter Quantity" at bounding box center [553, 281] width 66 height 22
click at [520, 270] on select "Enter Quantity 1 2 3 4 5 6 7 8 9 10 11 12 13 14 15 16 17 18 19 20 Enter Quantity" at bounding box center [553, 281] width 66 height 22
click at [609, 270] on button "Add to Cart" at bounding box center [658, 281] width 136 height 22
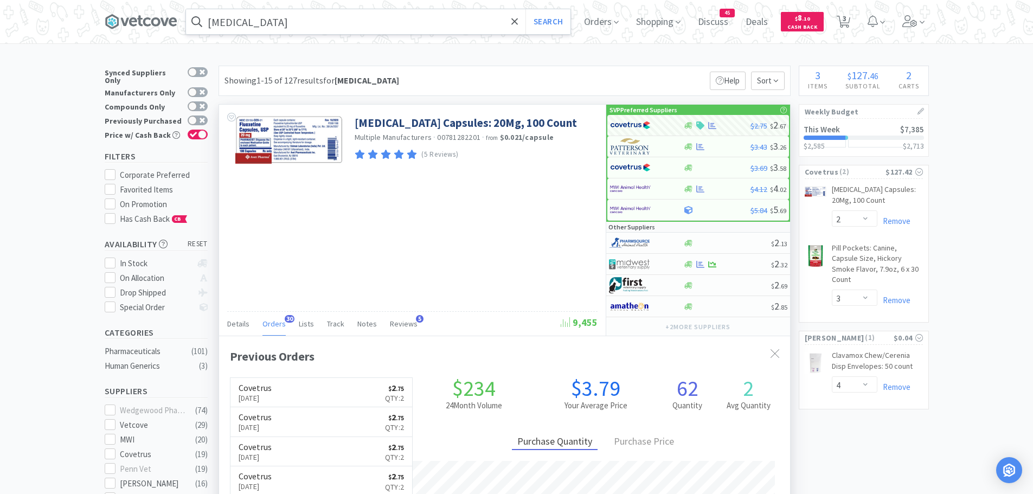
click at [276, 27] on input "[MEDICAL_DATA]" at bounding box center [378, 21] width 384 height 25
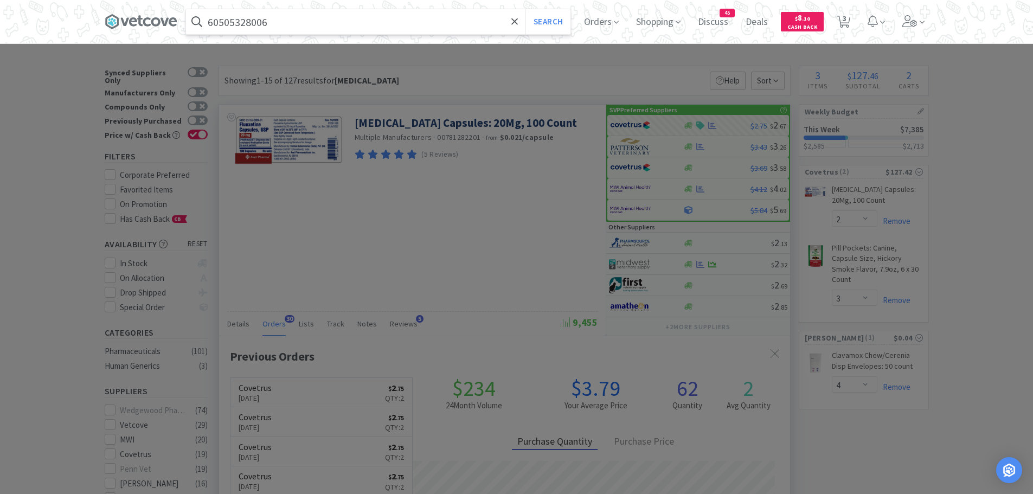
click at [525, 9] on button "Search" at bounding box center [547, 21] width 45 height 25
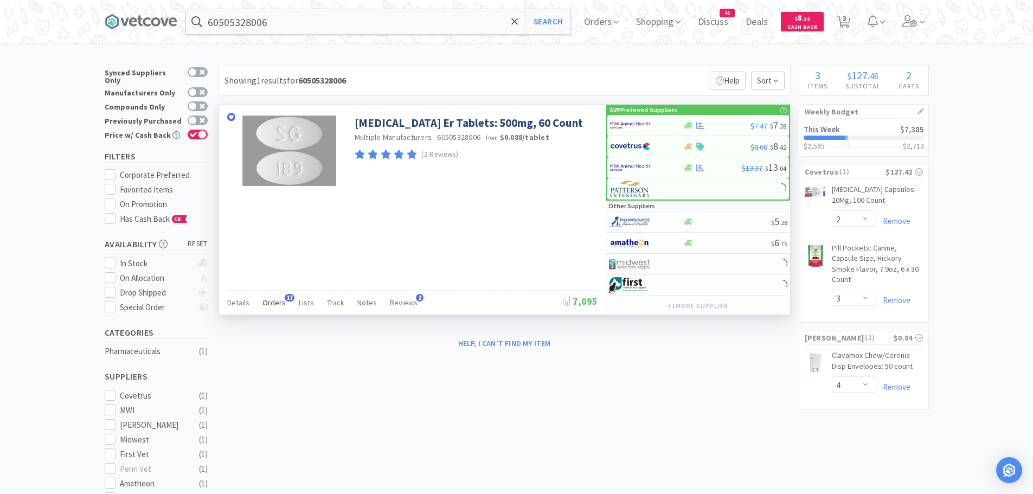
click at [262, 304] on span "Orders" at bounding box center [273, 303] width 23 height 10
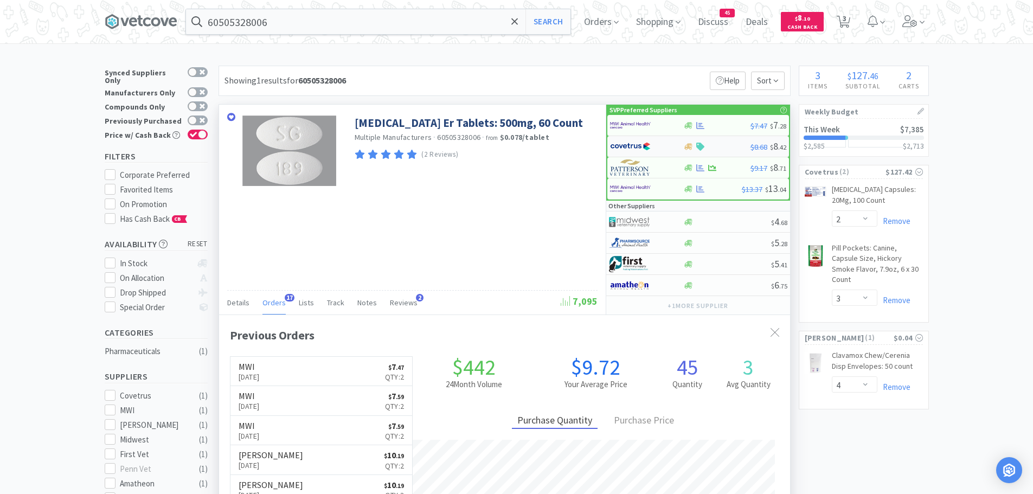
scroll to position [291, 571]
click at [636, 128] on img at bounding box center [630, 125] width 41 height 16
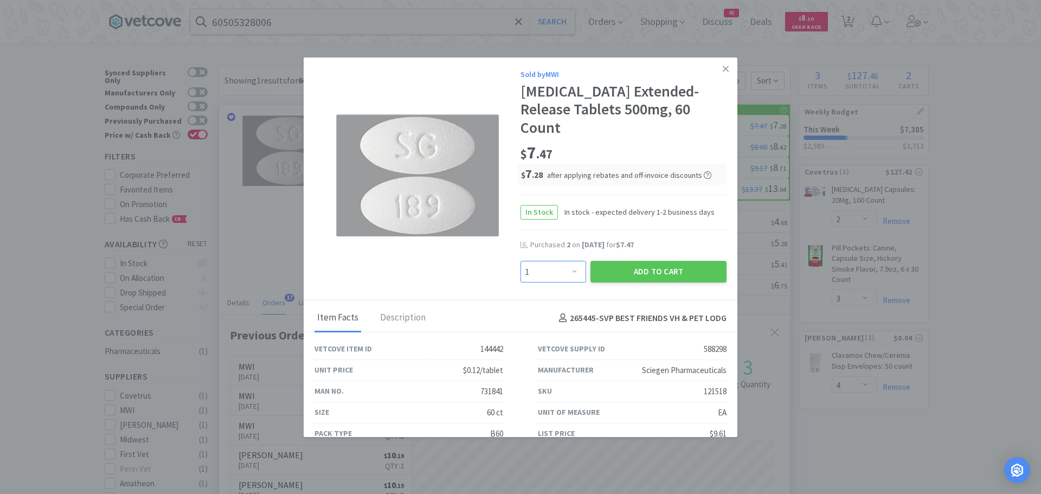
click at [571, 269] on select "Enter Quantity 1 2 3 4 5 6 7 8 9 10 11 12 13 14 15 16 17 18 19 20 Enter Quantity" at bounding box center [553, 272] width 66 height 22
click at [520, 261] on select "Enter Quantity 1 2 3 4 5 6 7 8 9 10 11 12 13 14 15 16 17 18 19 20 Enter Quantity" at bounding box center [553, 272] width 66 height 22
click at [616, 270] on button "Add to Cart" at bounding box center [658, 272] width 136 height 22
